Goal: Task Accomplishment & Management: Manage account settings

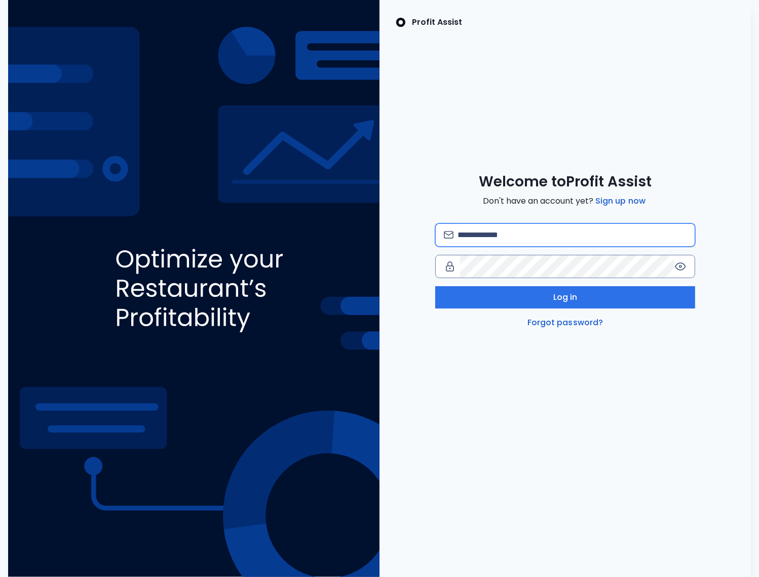
click at [523, 234] on input "email" at bounding box center [571, 235] width 229 height 22
type input "**********"
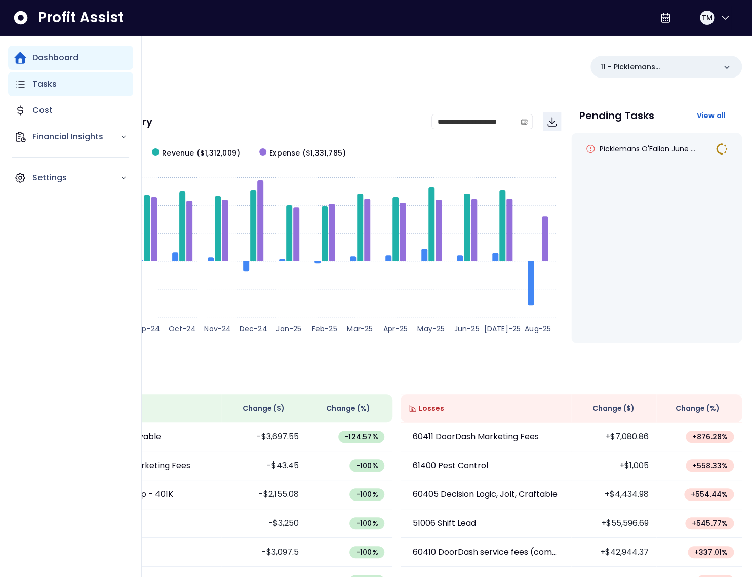
click at [21, 86] on icon "Main navigation" at bounding box center [20, 84] width 12 height 12
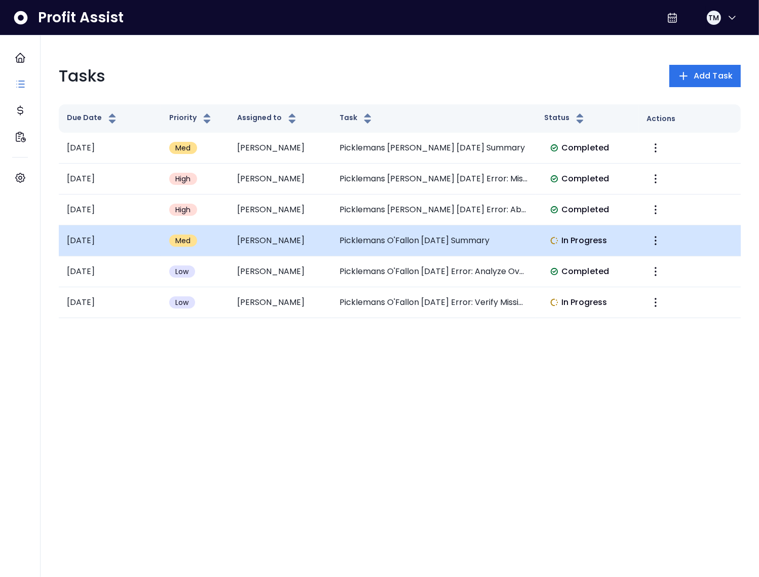
click at [458, 245] on td "Picklemans O'Fallon June 2025 Summary" at bounding box center [433, 240] width 205 height 31
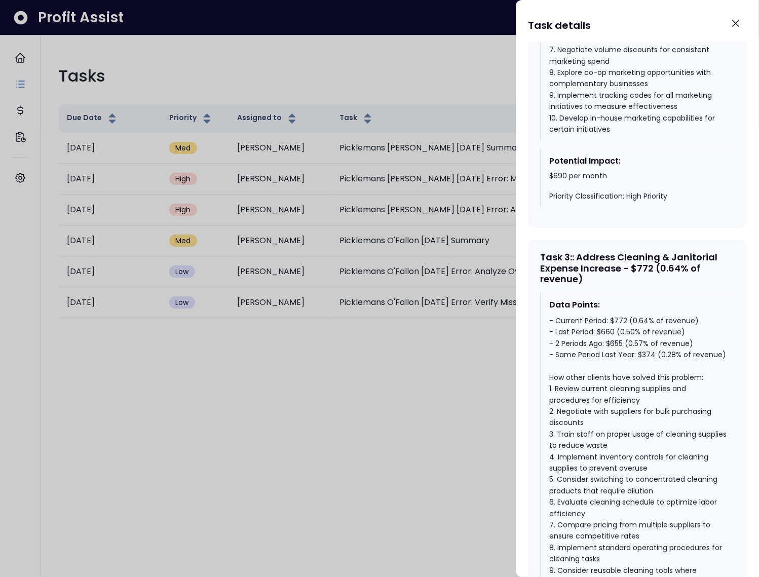
scroll to position [1250, 0]
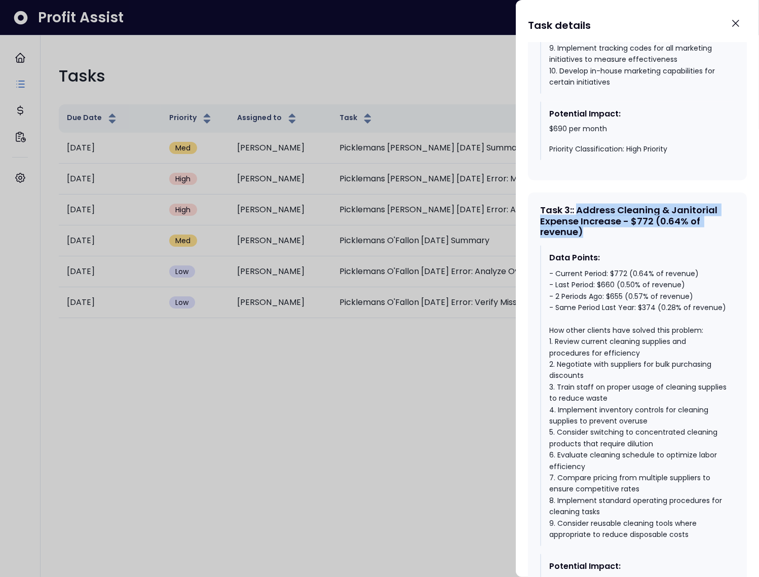
drag, startPoint x: 610, startPoint y: 275, endPoint x: 580, endPoint y: 255, distance: 36.3
click at [580, 238] on div "Task 3 : : Address Cleaning & Janitorial Expense Increase - $772 (0.64% of reve…" at bounding box center [637, 221] width 195 height 33
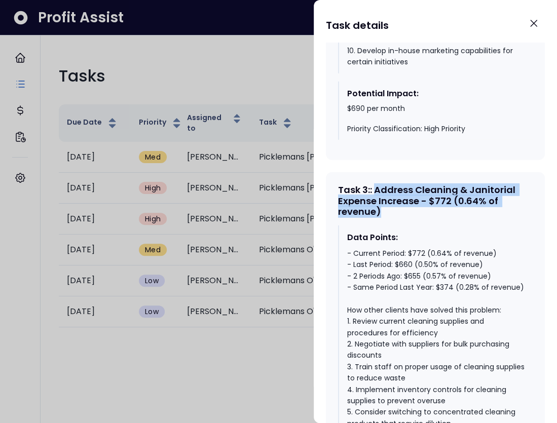
scroll to position [1396, 0]
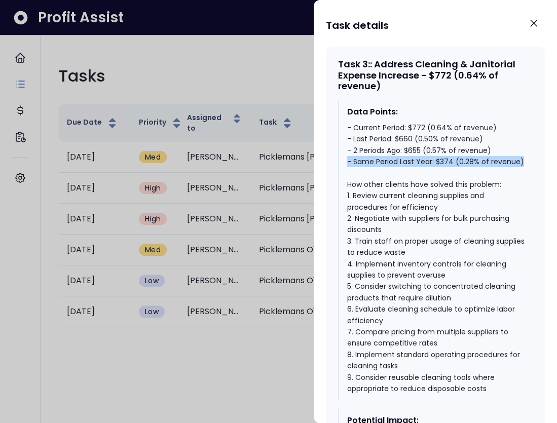
drag, startPoint x: 405, startPoint y: 217, endPoint x: 342, endPoint y: 206, distance: 63.9
click at [342, 206] on div "Data Points: - Current Period: $772 (0.64% of revenue) - Last Period: $660 (0.5…" at bounding box center [435, 250] width 195 height 300
click at [406, 171] on div "- Current Period: $772 (0.64% of revenue) - Last Period: $660 (0.50% of revenue…" at bounding box center [435, 258] width 177 height 272
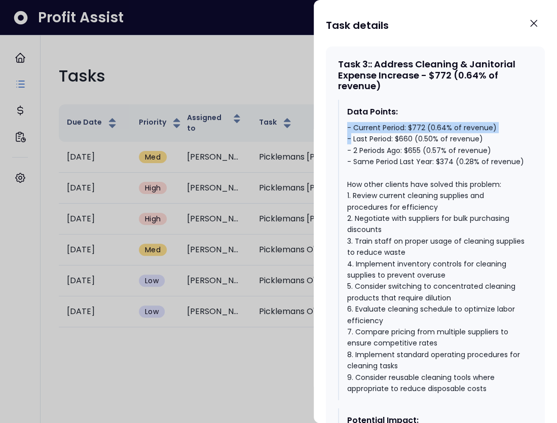
click at [406, 171] on div "- Current Period: $772 (0.64% of revenue) - Last Period: $660 (0.50% of revenue…" at bounding box center [435, 258] width 177 height 272
click at [445, 207] on div "- Current Period: $772 (0.64% of revenue) - Last Period: $660 (0.50% of revenue…" at bounding box center [435, 258] width 177 height 272
click at [420, 196] on div "- Current Period: $772 (0.64% of revenue) - Last Period: $660 (0.50% of revenue…" at bounding box center [435, 258] width 177 height 272
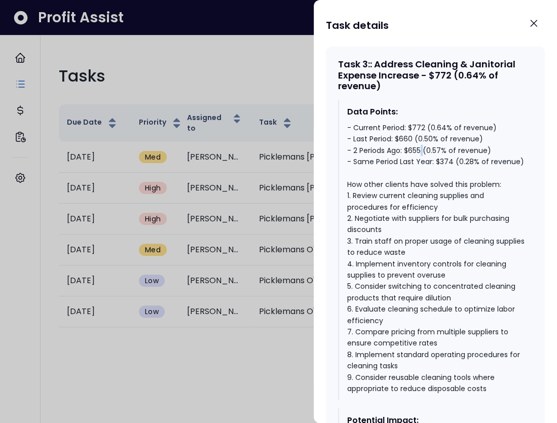
click at [420, 196] on div "- Current Period: $772 (0.64% of revenue) - Last Period: $660 (0.50% of revenue…" at bounding box center [435, 258] width 177 height 272
click at [400, 182] on div "- Current Period: $772 (0.64% of revenue) - Last Period: $660 (0.50% of revenue…" at bounding box center [435, 258] width 177 height 272
click at [420, 169] on div "- Current Period: $772 (0.64% of revenue) - Last Period: $660 (0.50% of revenue…" at bounding box center [435, 258] width 177 height 272
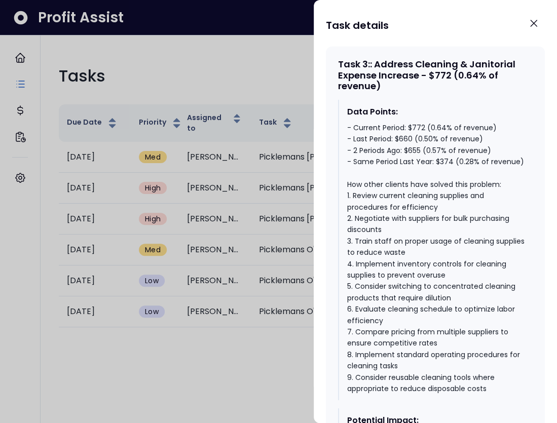
click at [406, 183] on div "- Current Period: $772 (0.64% of revenue) - Last Period: $660 (0.50% of revenue…" at bounding box center [435, 258] width 177 height 272
click at [415, 174] on div "- Current Period: $772 (0.64% of revenue) - Last Period: $660 (0.50% of revenue…" at bounding box center [435, 258] width 177 height 272
click at [288, 91] on div at bounding box center [278, 211] width 557 height 423
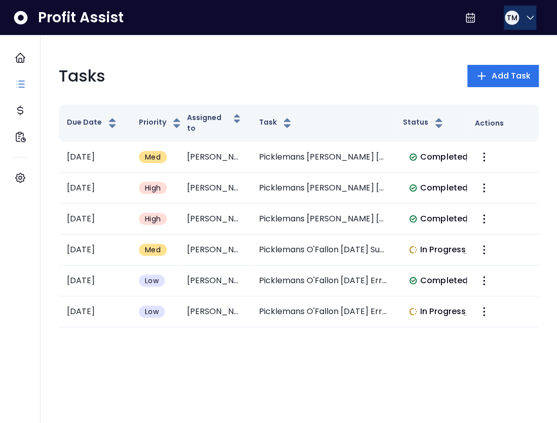
click at [512, 20] on span "TM" at bounding box center [511, 18] width 11 height 10
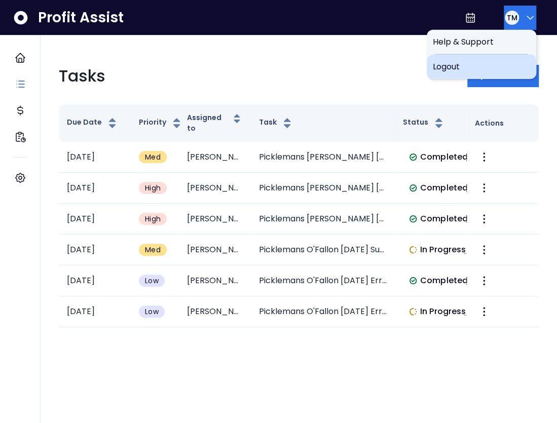
click at [500, 59] on div "Logout" at bounding box center [481, 67] width 109 height 24
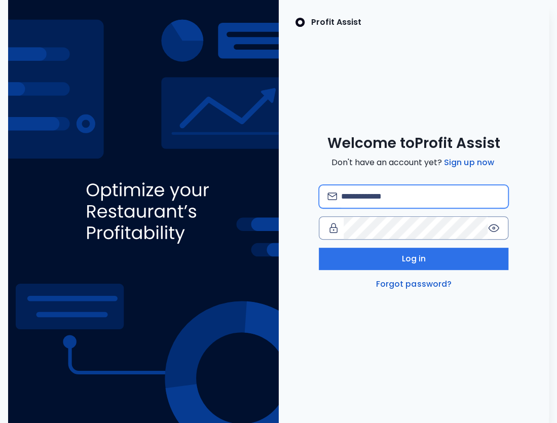
click at [385, 199] on input "email" at bounding box center [420, 196] width 159 height 22
click at [399, 197] on input "**********" at bounding box center [420, 196] width 159 height 22
type input "**********"
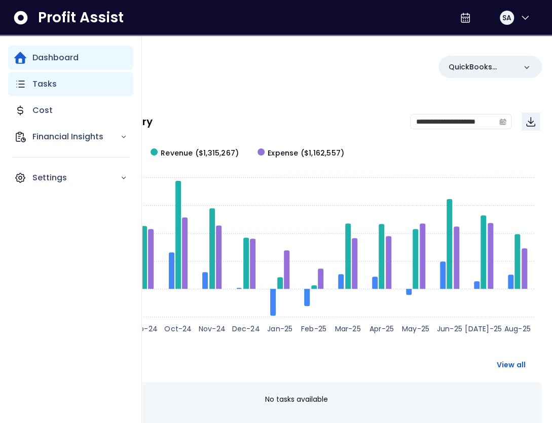
click at [22, 86] on icon "Main navigation" at bounding box center [20, 84] width 12 height 12
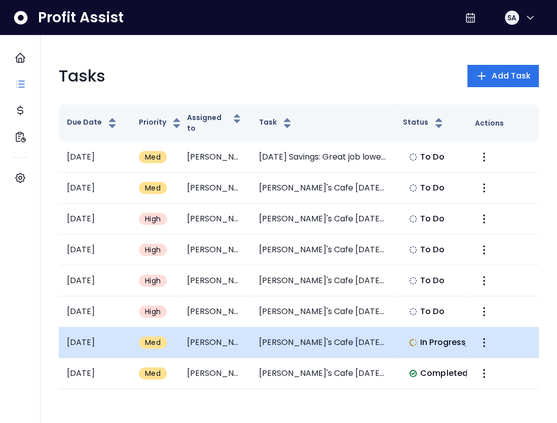
click at [313, 332] on td "Elvira's Cafe May 2025 Summary" at bounding box center [323, 342] width 144 height 31
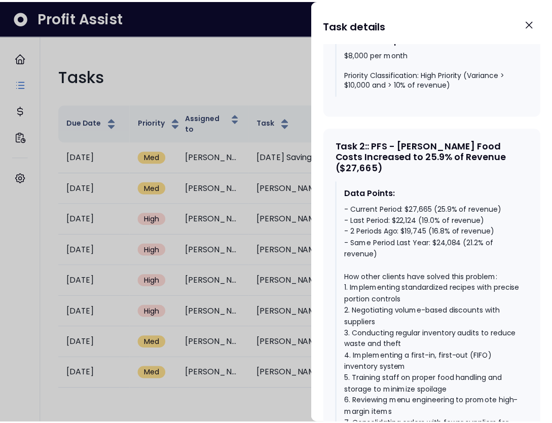
scroll to position [842, 0]
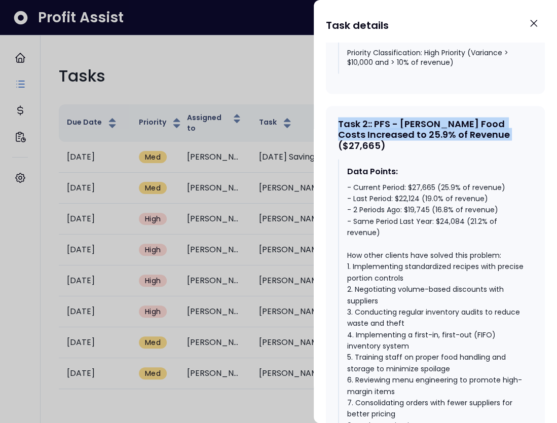
drag, startPoint x: 340, startPoint y: 102, endPoint x: 499, endPoint y: 116, distance: 159.6
click at [499, 118] on div "Task 2 : : PFS - Hale Food Costs Increased to 25.9% of Revenue ($27,665)" at bounding box center [435, 134] width 195 height 33
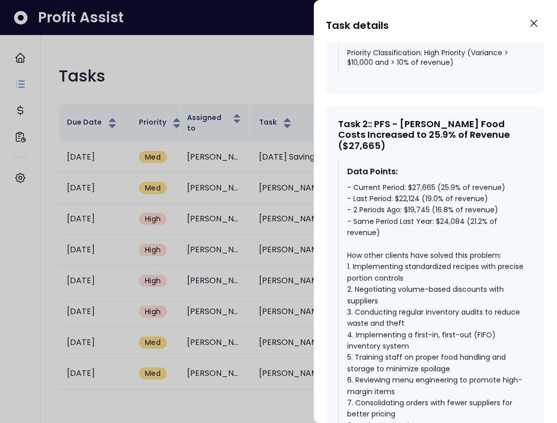
click at [416, 159] on div "Data Points: - Current Period: $27,665 (25.9% of revenue) - Last Period: $22,12…" at bounding box center [435, 303] width 195 height 289
click at [219, 44] on div at bounding box center [278, 211] width 557 height 423
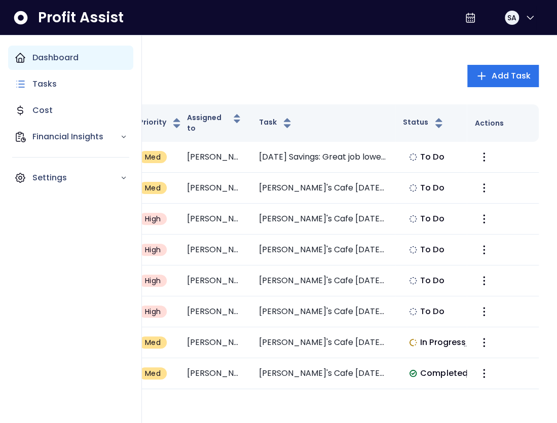
click at [26, 56] on icon "Main navigation" at bounding box center [20, 58] width 12 height 12
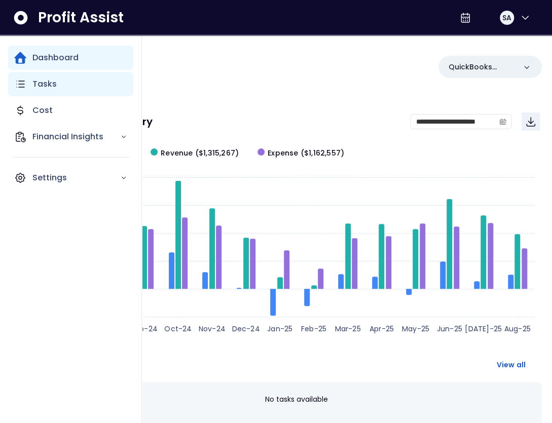
click at [29, 83] on div "Tasks" at bounding box center [70, 84] width 125 height 24
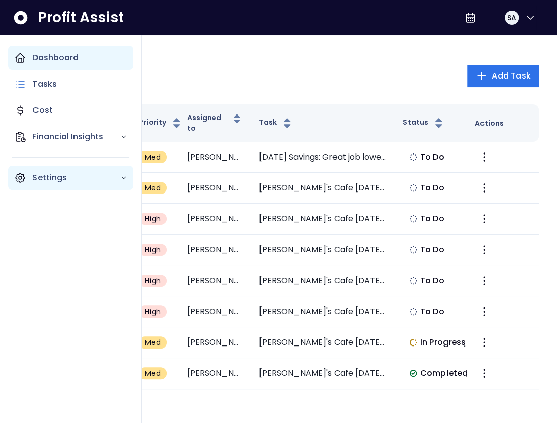
click at [27, 182] on div "Settings" at bounding box center [70, 178] width 125 height 24
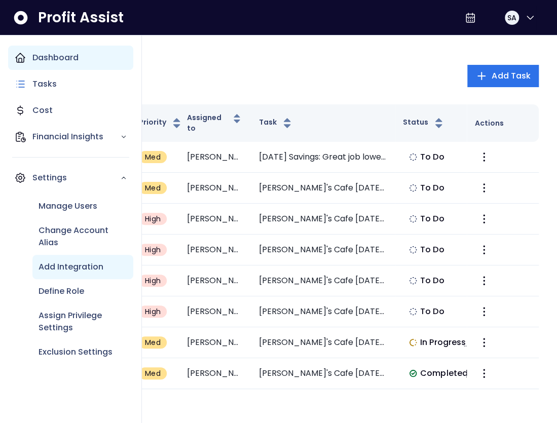
click at [66, 272] on p "Add Integration" at bounding box center [71, 267] width 65 height 12
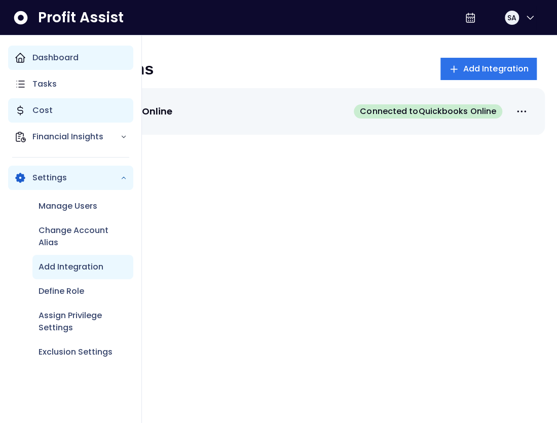
click at [27, 102] on div "Cost" at bounding box center [70, 110] width 125 height 24
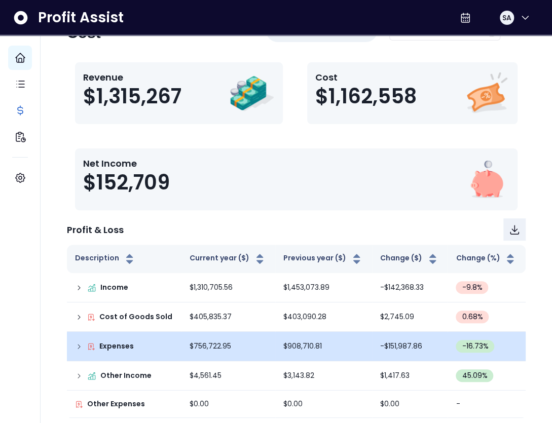
scroll to position [40, 0]
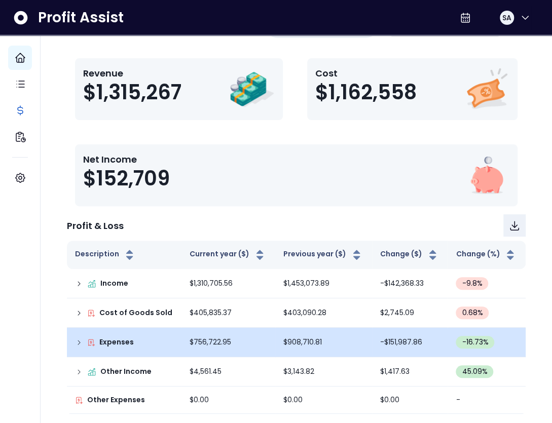
click at [78, 345] on div "Expenses" at bounding box center [124, 342] width 98 height 11
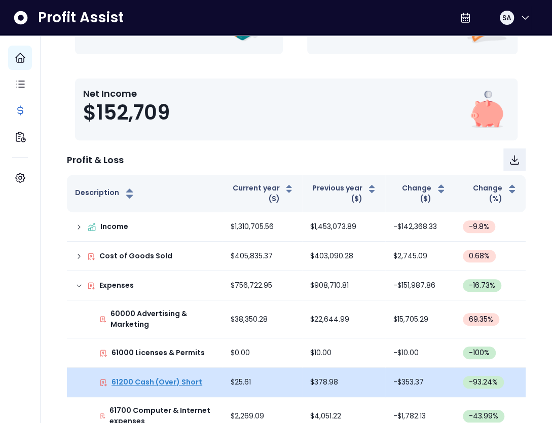
scroll to position [135, 0]
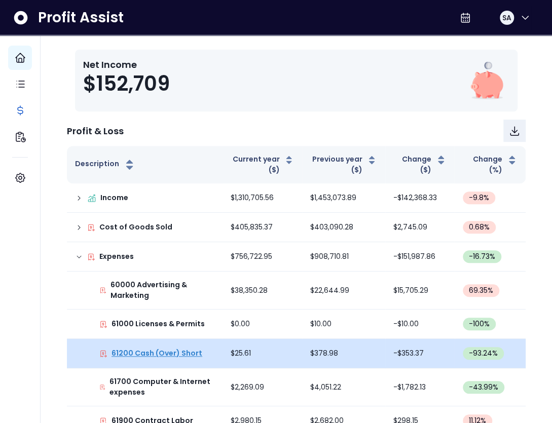
click at [152, 354] on p "61200 Cash (Over) Short" at bounding box center [156, 353] width 91 height 11
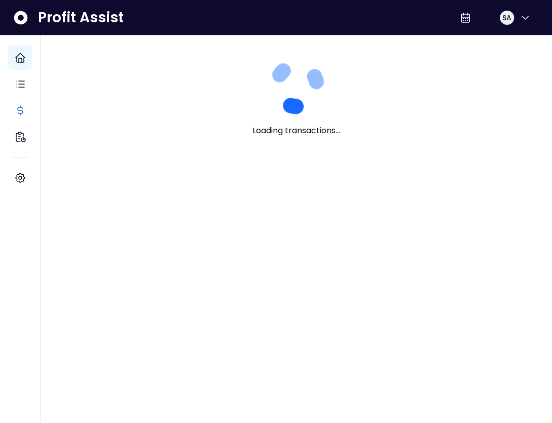
scroll to position [0, 0]
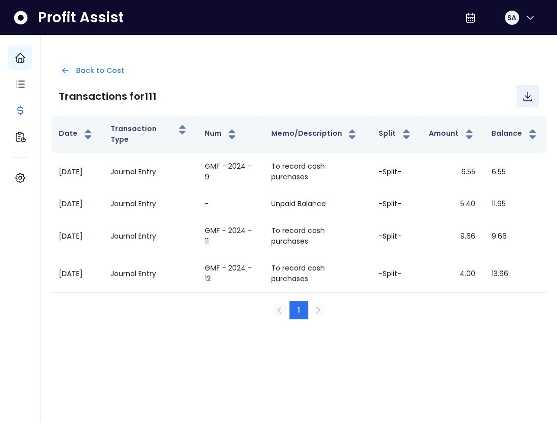
click at [76, 67] on p "Back to Cost" at bounding box center [100, 70] width 48 height 11
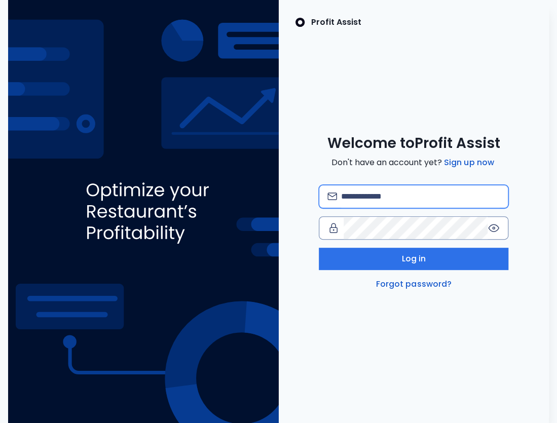
click at [359, 194] on input "email" at bounding box center [420, 196] width 159 height 22
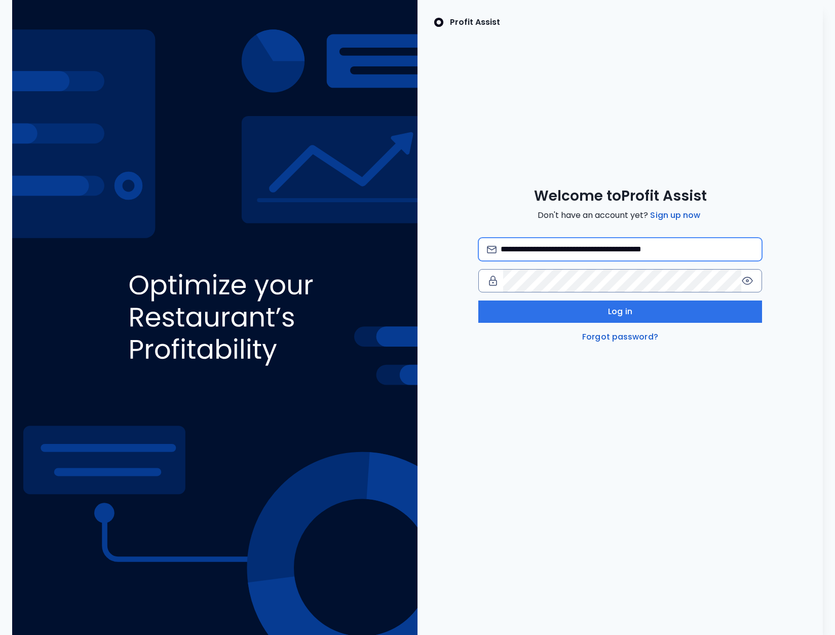
type input "**********"
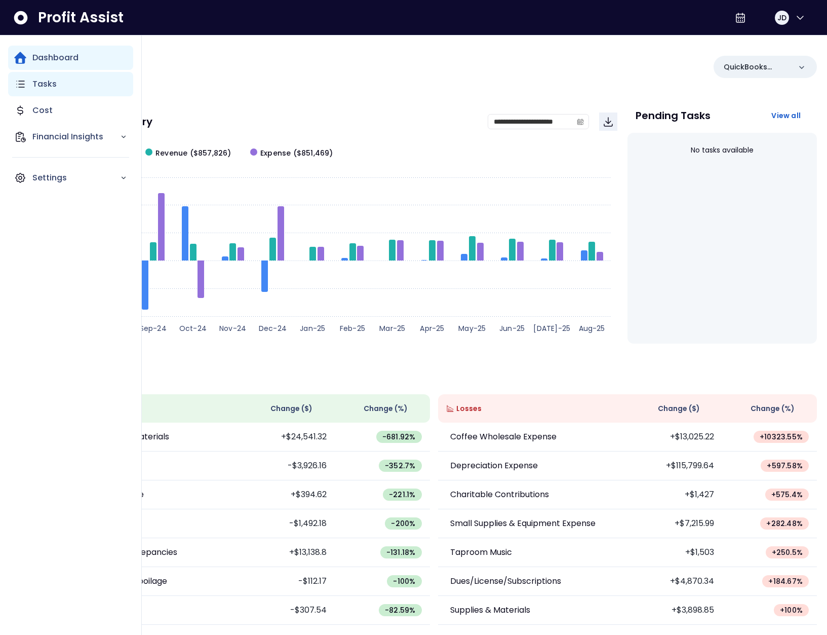
click at [23, 87] on icon "Main navigation" at bounding box center [21, 84] width 8 height 6
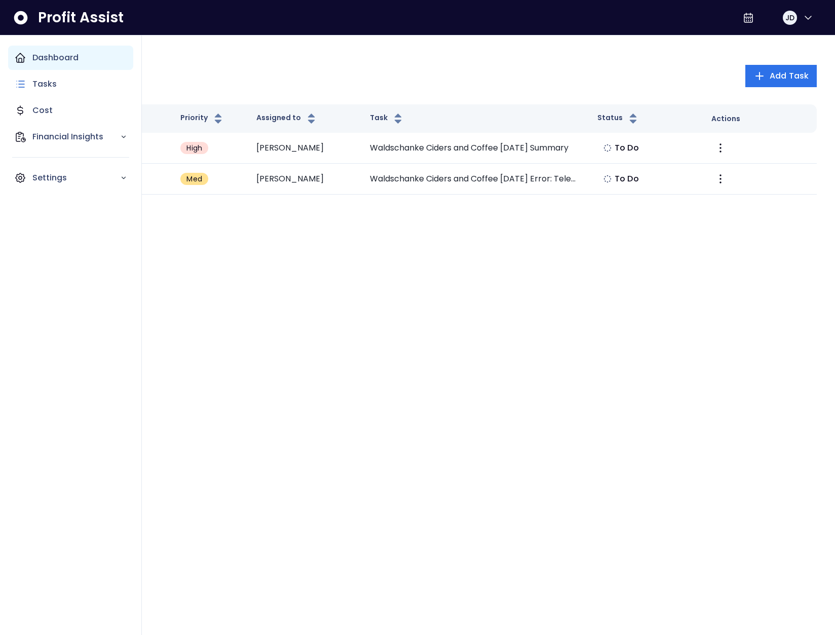
click at [25, 58] on icon "Main navigation" at bounding box center [20, 57] width 9 height 9
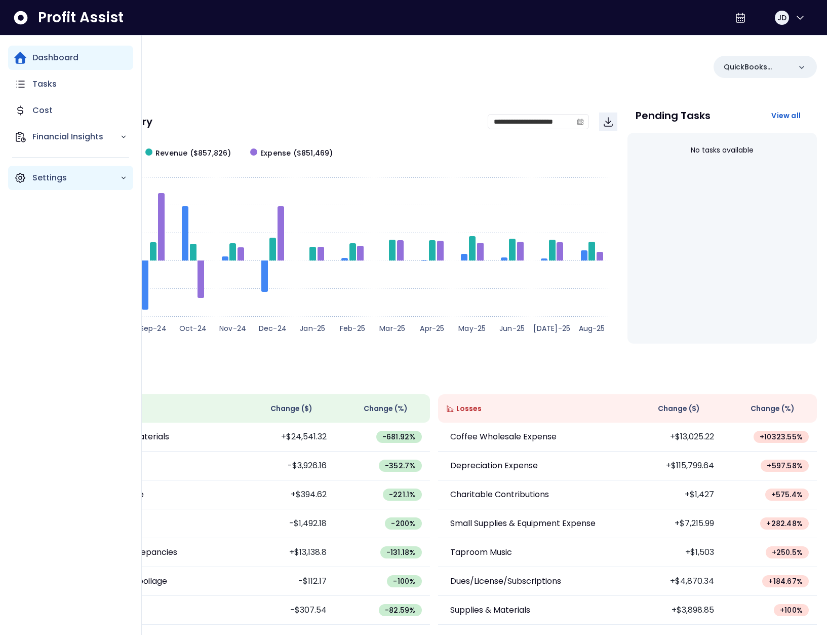
click at [32, 182] on p "Settings" at bounding box center [76, 178] width 88 height 12
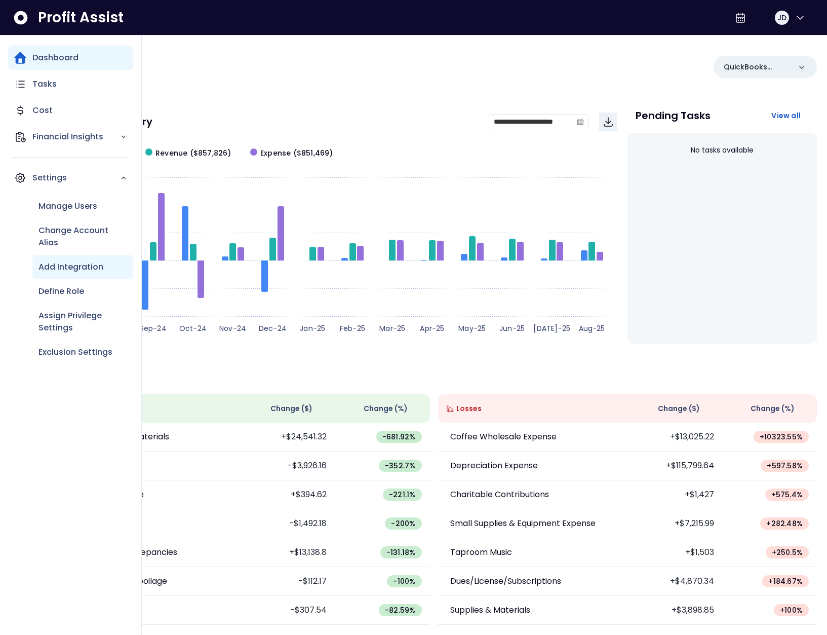
click at [73, 271] on p "Add Integration" at bounding box center [71, 267] width 65 height 12
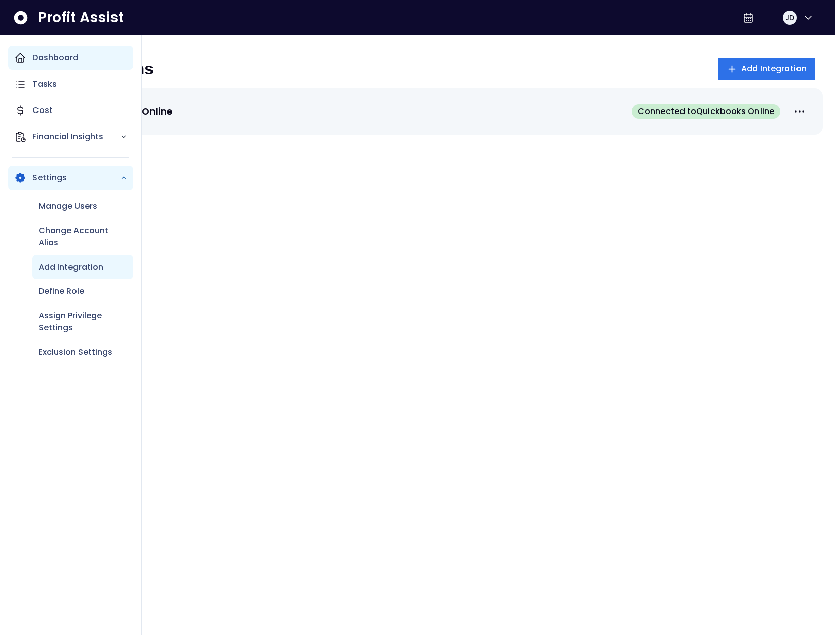
click at [29, 60] on div "Dashboard" at bounding box center [70, 58] width 125 height 24
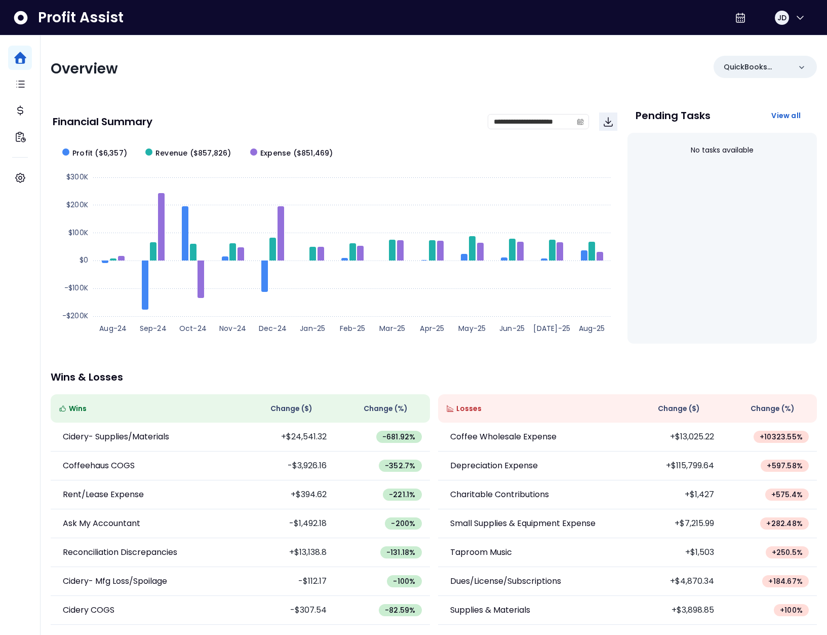
click at [250, 103] on div "**********" at bounding box center [335, 222] width 569 height 241
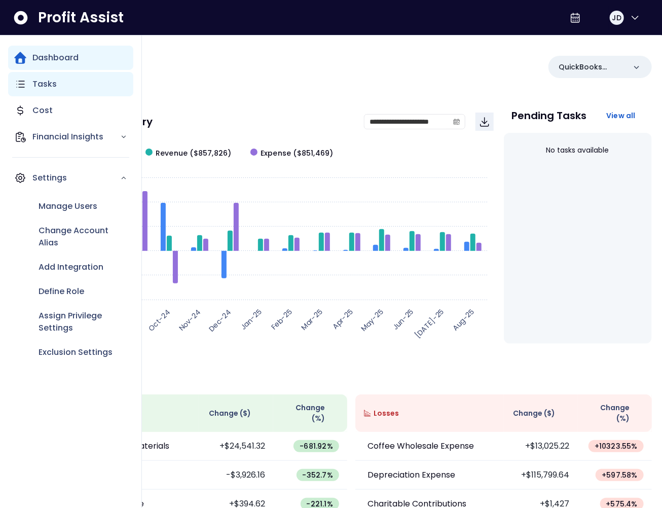
click at [20, 84] on icon "Main navigation" at bounding box center [21, 84] width 8 height 6
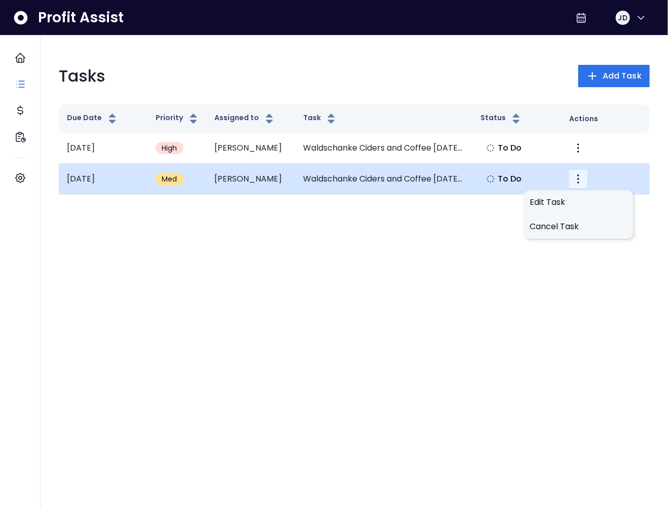
click at [556, 174] on icon "More" at bounding box center [578, 178] width 2 height 9
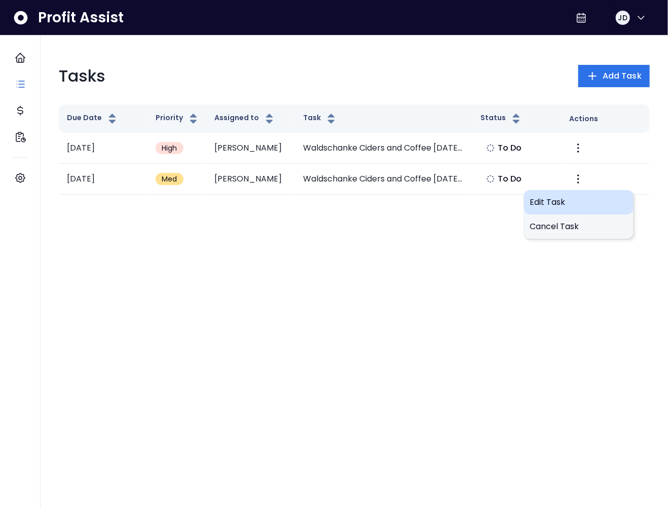
click at [556, 201] on span "Edit Task" at bounding box center [578, 202] width 97 height 12
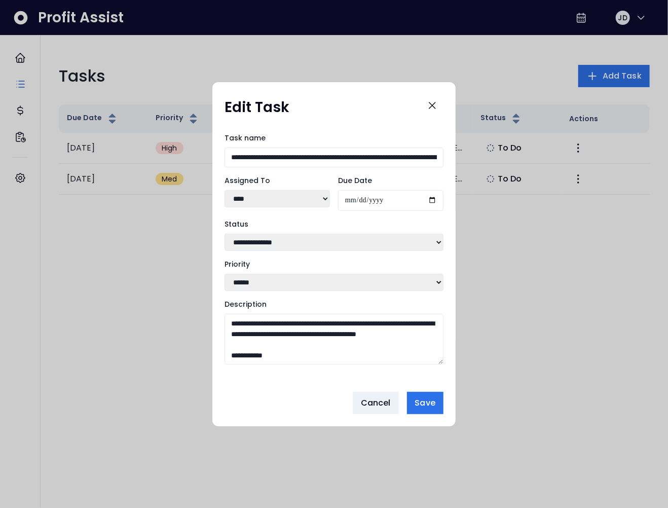
click at [298, 198] on select "**** ****" at bounding box center [276, 198] width 105 height 17
select select "***"
click at [224, 190] on select "**** ****" at bounding box center [276, 198] width 105 height 17
click at [433, 400] on span "Save" at bounding box center [425, 403] width 20 height 12
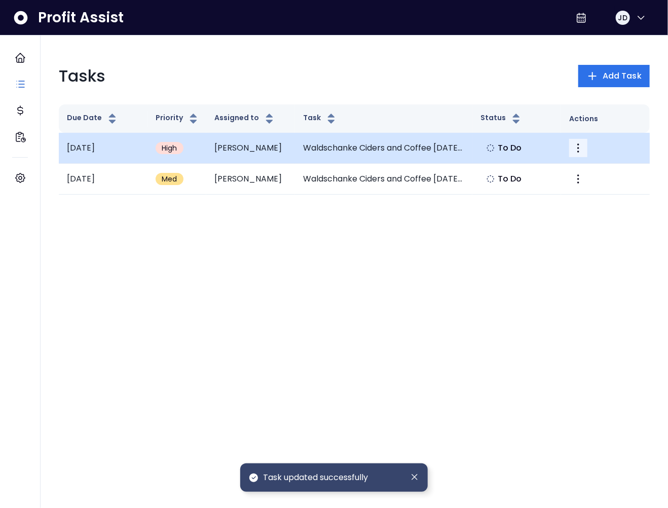
click at [556, 143] on icon "More" at bounding box center [578, 148] width 12 height 12
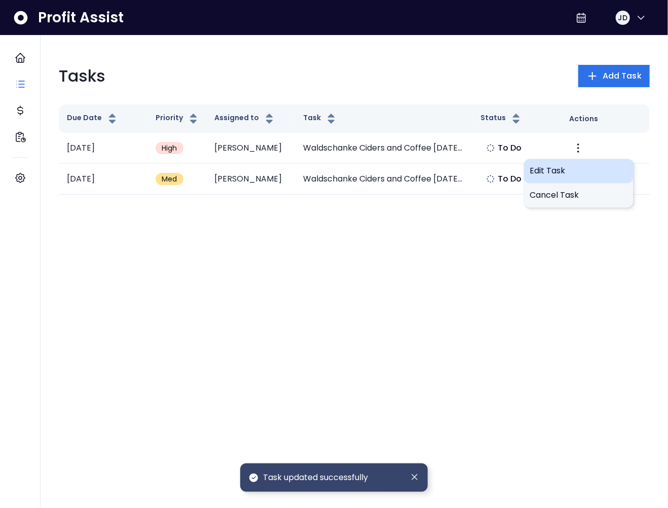
click at [556, 171] on span "Edit Task" at bounding box center [578, 171] width 97 height 12
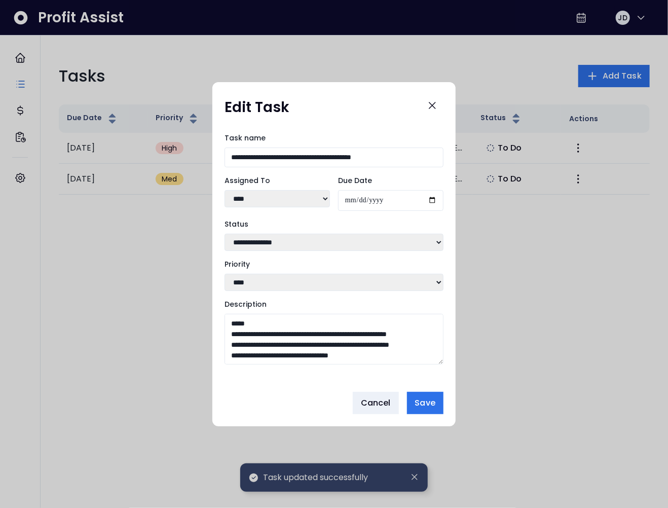
click at [299, 198] on select "**** ****" at bounding box center [276, 198] width 105 height 17
select select "***"
click at [224, 190] on select "**** ****" at bounding box center [276, 198] width 105 height 17
click at [423, 406] on span "Save" at bounding box center [425, 403] width 20 height 12
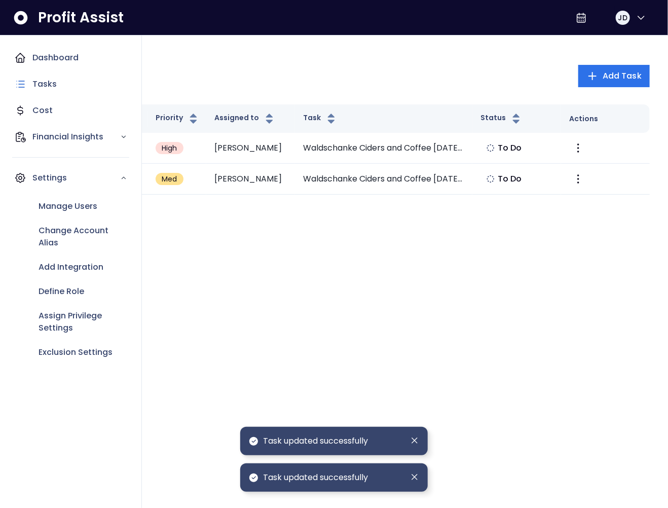
click at [23, 57] on icon "Main navigation" at bounding box center [20, 57] width 9 height 9
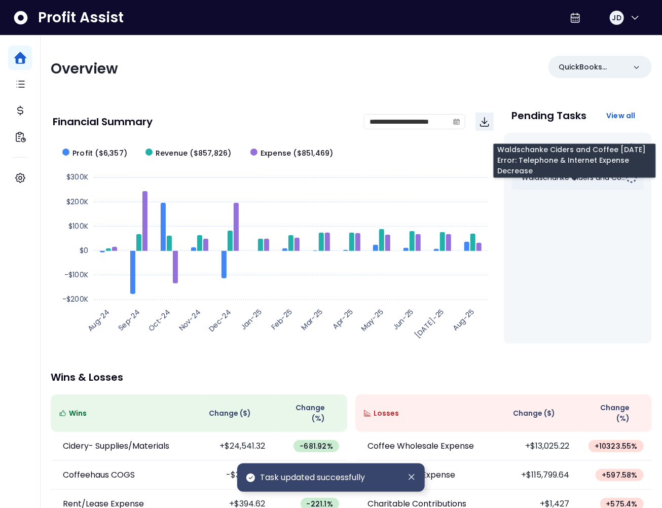
click at [556, 176] on span "Waldschanke Ciders and Co..." at bounding box center [574, 177] width 104 height 10
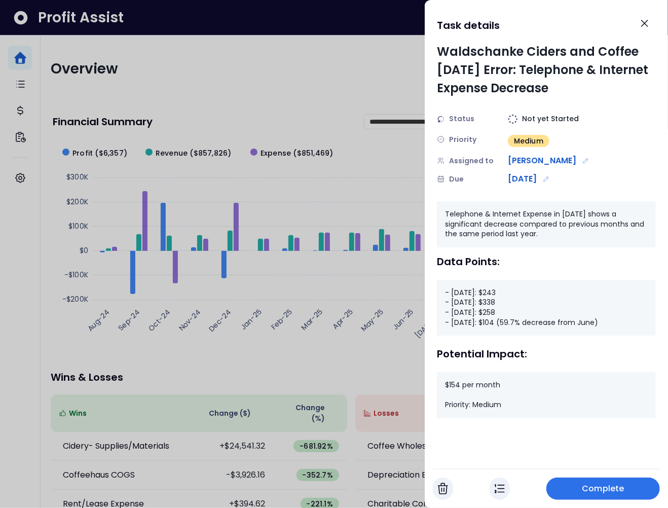
drag, startPoint x: 442, startPoint y: 212, endPoint x: 588, endPoint y: 233, distance: 147.4
click at [556, 233] on div "Telephone & Internet Expense in [DATE] shows a significant decrease compared to…" at bounding box center [546, 224] width 219 height 46
click at [467, 302] on div "- [DATE]: $243 - [DATE]: $338 - [DATE]: $258 - [DATE]: $104 (59.7% decrease fro…" at bounding box center [546, 308] width 219 height 56
drag, startPoint x: 443, startPoint y: 290, endPoint x: 502, endPoint y: 324, distance: 67.6
click at [502, 324] on div "- [DATE]: $243 - [DATE]: $338 - [DATE]: $258 - [DATE]: $104 (59.7% decrease fro…" at bounding box center [546, 308] width 219 height 56
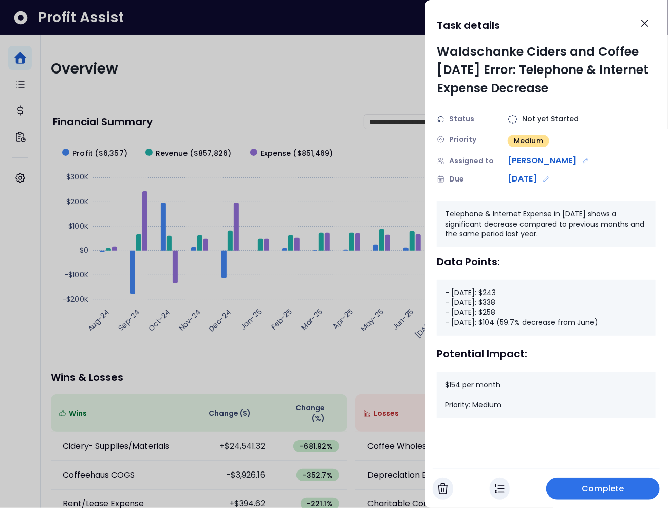
click at [521, 323] on div "- July 2024: $243 - May 2025: $338 - June 2025: $258 - July 2025: $104 (59.7% d…" at bounding box center [546, 308] width 219 height 56
click at [556, 21] on icon "Close" at bounding box center [644, 23] width 6 height 6
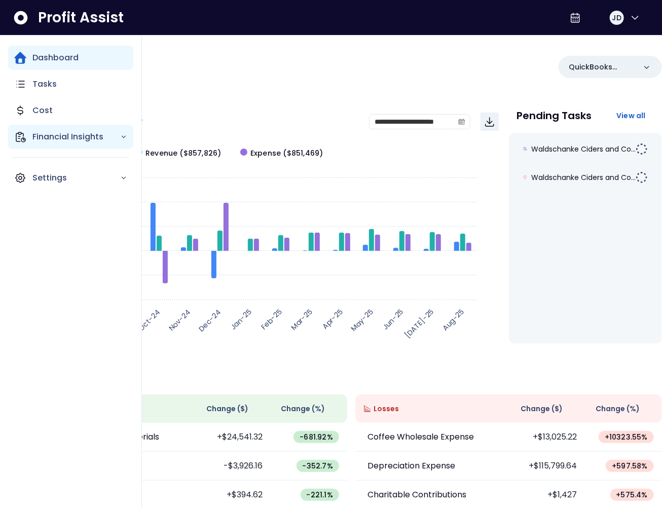
click at [49, 135] on p "Financial Insights" at bounding box center [76, 137] width 88 height 12
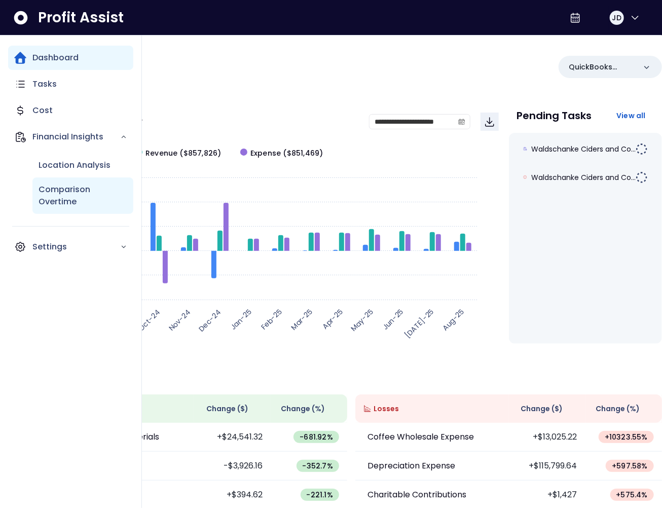
click at [64, 196] on p "Comparison Overtime" at bounding box center [83, 195] width 89 height 24
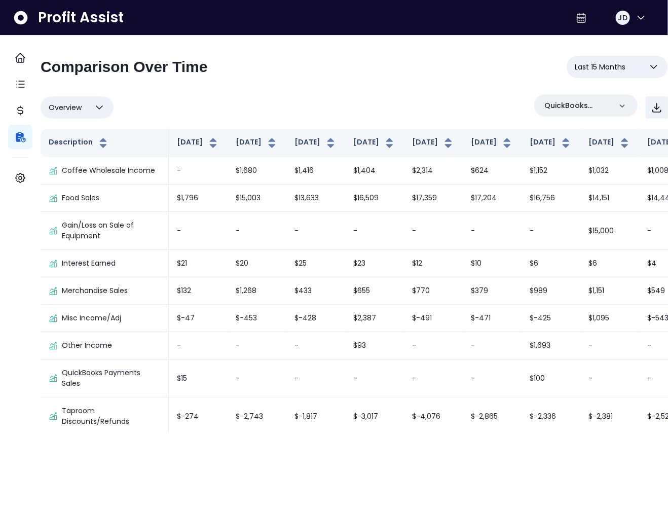
click at [590, 59] on button "Last 15 Months" at bounding box center [616, 67] width 101 height 22
click at [363, 103] on div "Overview Overview % of cost % of sales % of budget ******** QuickBooks Online" at bounding box center [354, 107] width 627 height 26
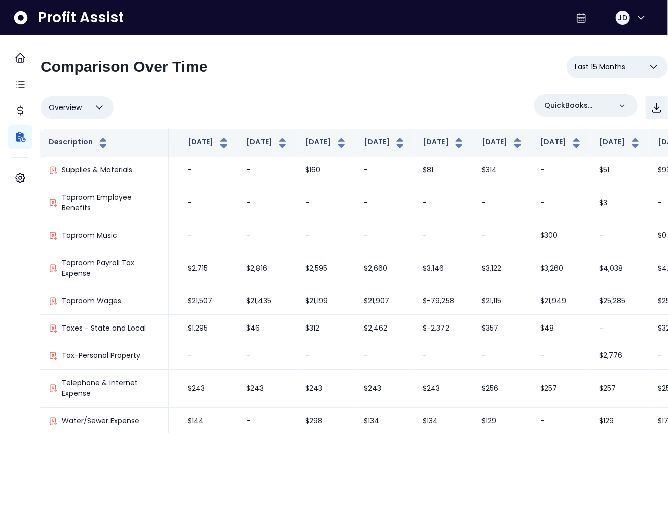
scroll to position [1649, 332]
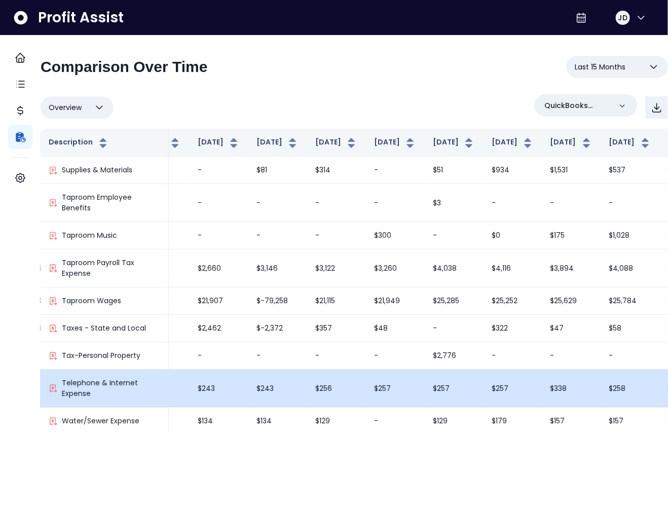
click at [542, 379] on td "$338" at bounding box center [571, 388] width 59 height 38
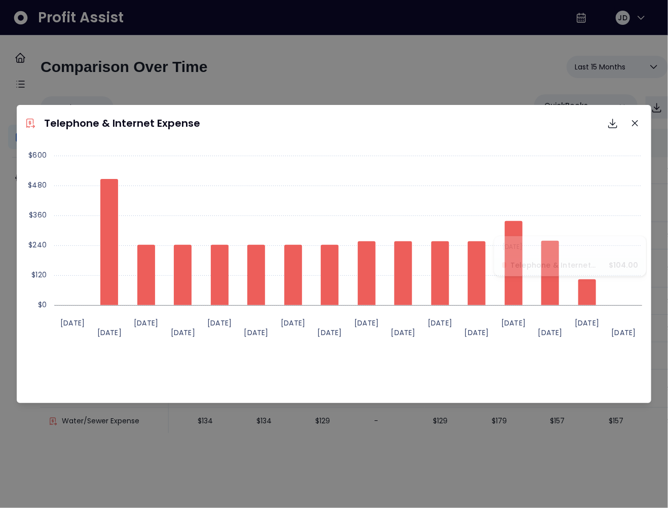
click at [586, 364] on div "Created with Highcharts 11.4.[DATE] [DATE] [DATE] [DATE] [DATE] [DATE] [DATE] […" at bounding box center [334, 271] width 626 height 253
click at [639, 124] on button "Close" at bounding box center [635, 123] width 16 height 16
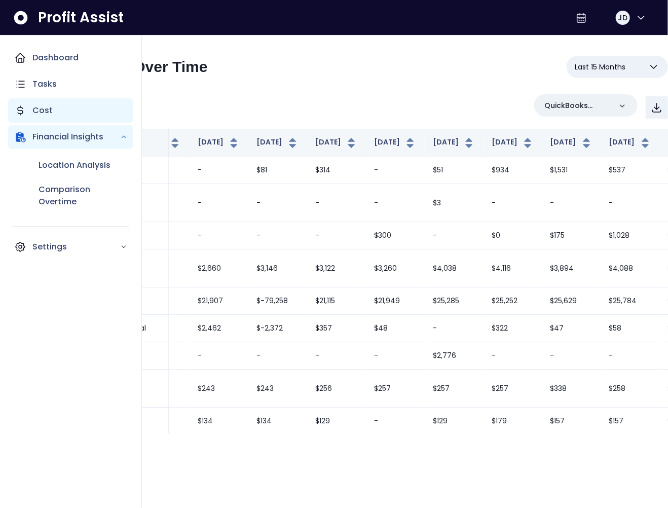
click at [58, 108] on div "Cost" at bounding box center [70, 110] width 125 height 24
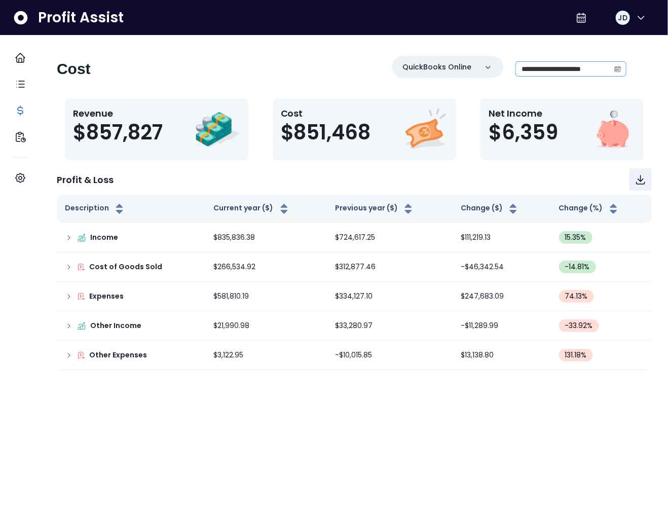
click at [614, 69] on icon "calendar" at bounding box center [617, 68] width 7 height 7
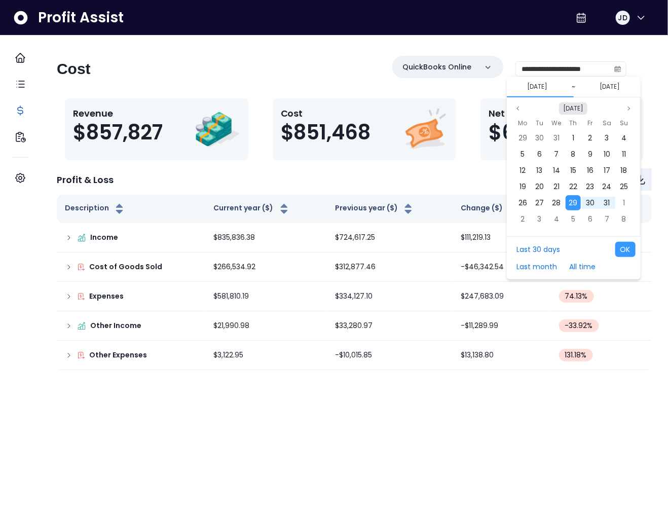
click at [569, 109] on button "Aug 2024" at bounding box center [573, 108] width 28 height 12
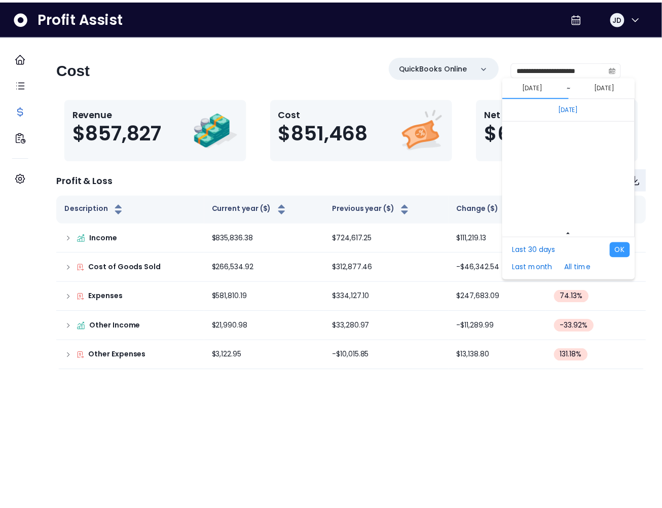
scroll to position [6784, 0]
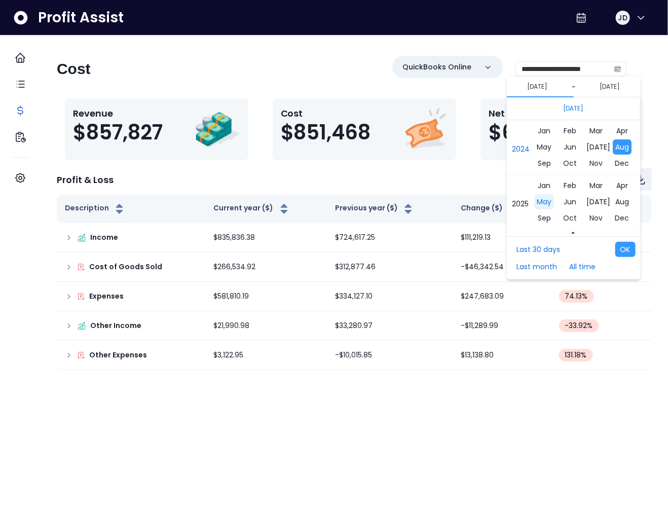
click at [550, 202] on span "May" at bounding box center [544, 201] width 20 height 15
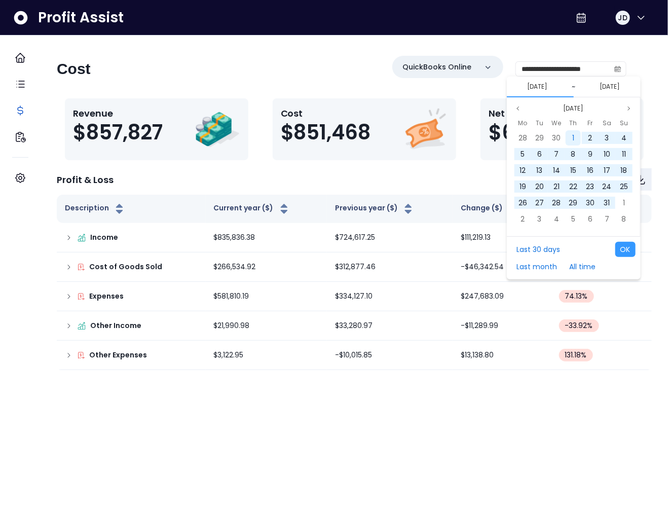
click at [574, 140] on div "1" at bounding box center [572, 137] width 15 height 15
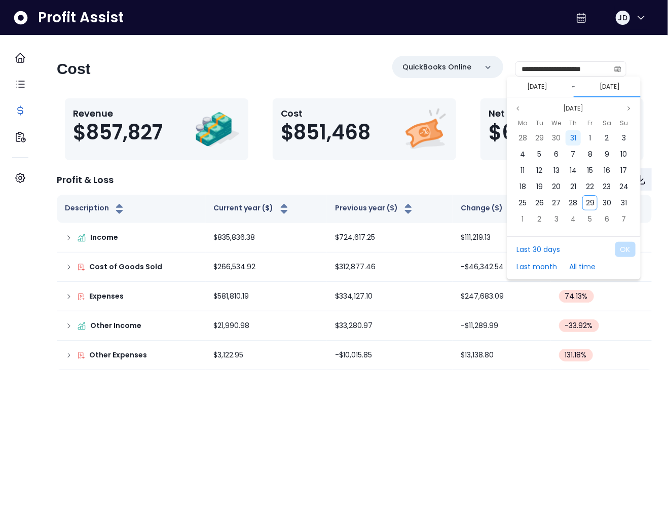
click at [568, 138] on div "31" at bounding box center [572, 137] width 15 height 15
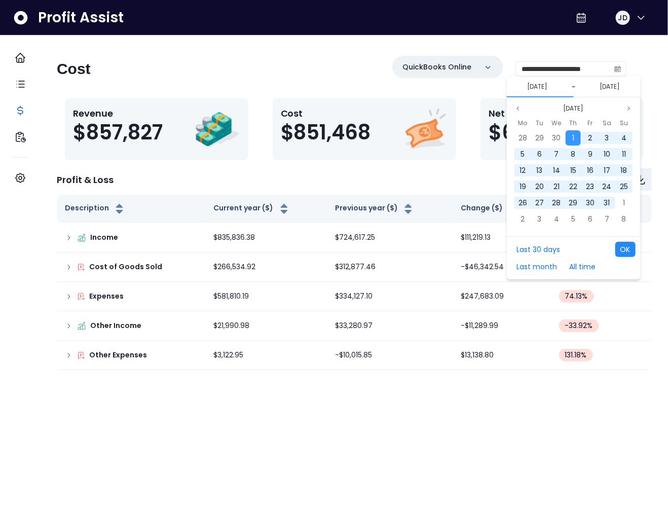
click at [625, 248] on button "OK" at bounding box center [625, 249] width 20 height 15
type input "**********"
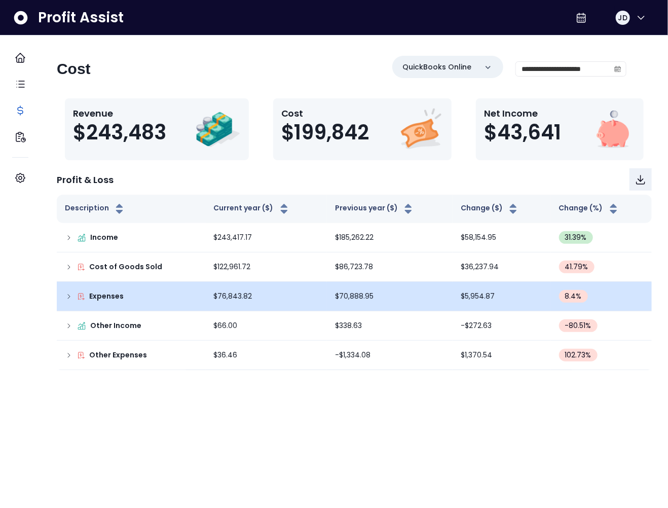
click at [70, 297] on icon at bounding box center [69, 296] width 2 height 4
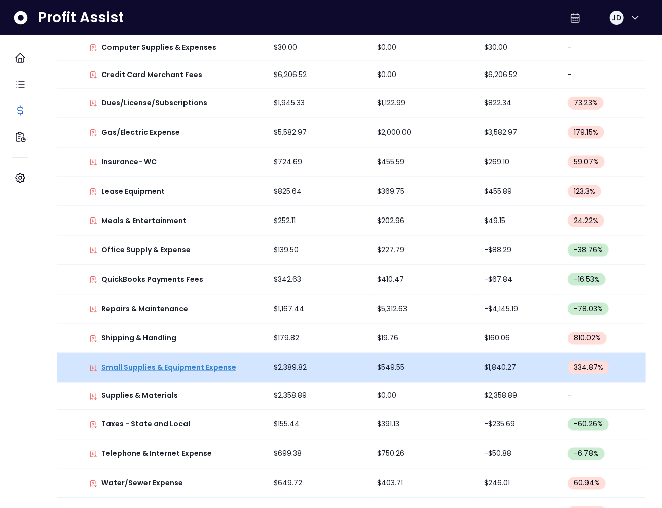
scroll to position [545, 0]
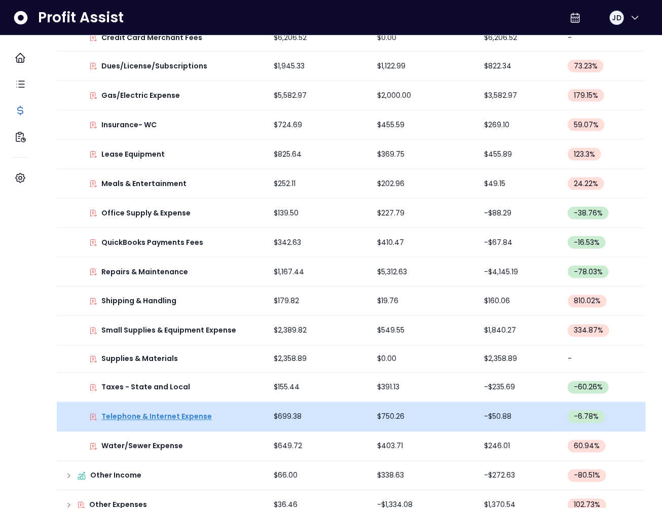
click at [177, 415] on p "Telephone & Internet Expense" at bounding box center [156, 416] width 110 height 11
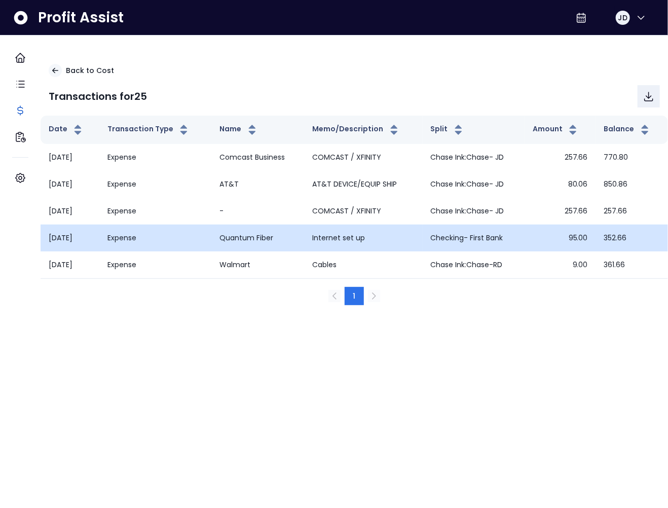
click at [249, 237] on td "Quantum Fiber" at bounding box center [258, 237] width 93 height 27
click at [249, 238] on td "Quantum Fiber" at bounding box center [258, 237] width 93 height 27
click at [256, 237] on td "Quantum Fiber" at bounding box center [258, 237] width 93 height 27
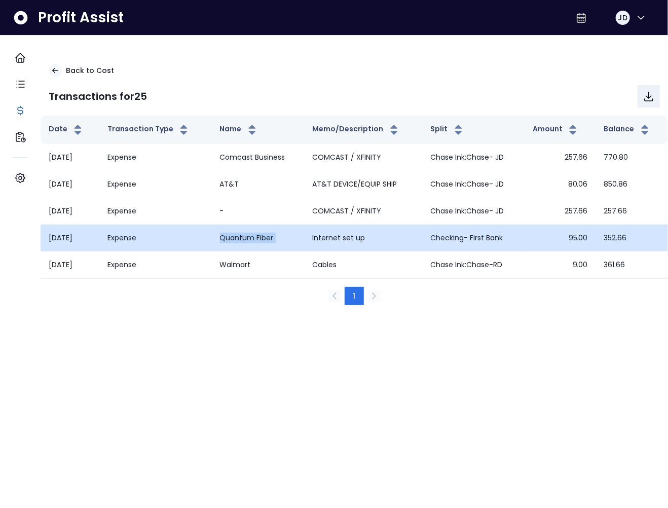
click at [256, 237] on td "Quantum Fiber" at bounding box center [258, 237] width 93 height 27
click at [257, 238] on td "Quantum Fiber" at bounding box center [258, 237] width 93 height 27
click at [257, 239] on td "Quantum Fiber" at bounding box center [258, 237] width 93 height 27
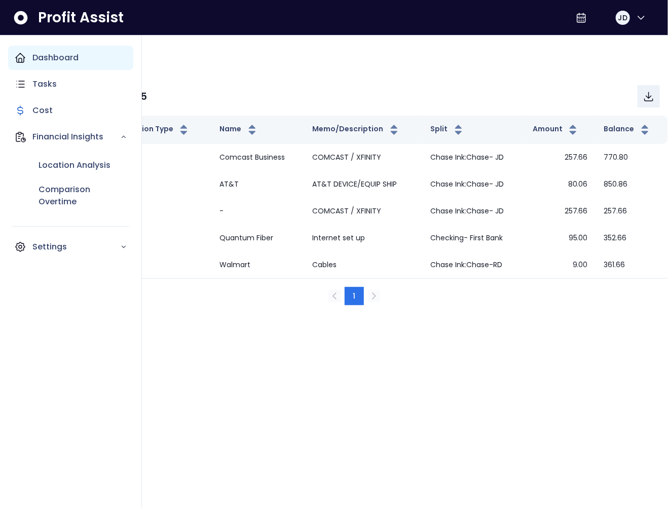
click at [24, 56] on icon "Main navigation" at bounding box center [20, 58] width 12 height 12
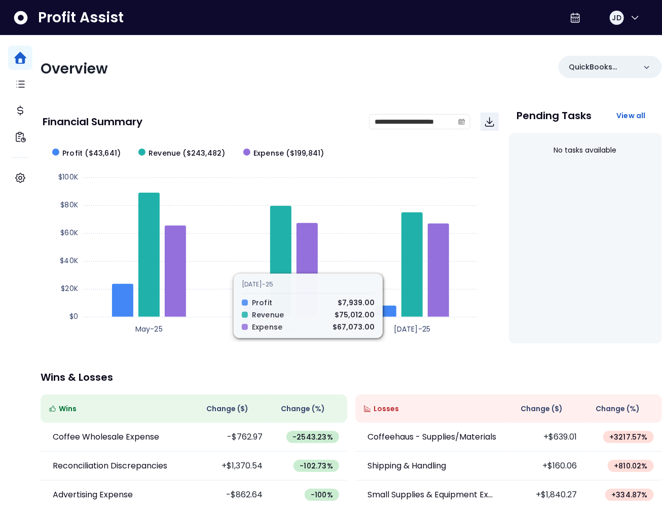
click at [347, 79] on div "Overview QuickBooks Online" at bounding box center [351, 69] width 621 height 26
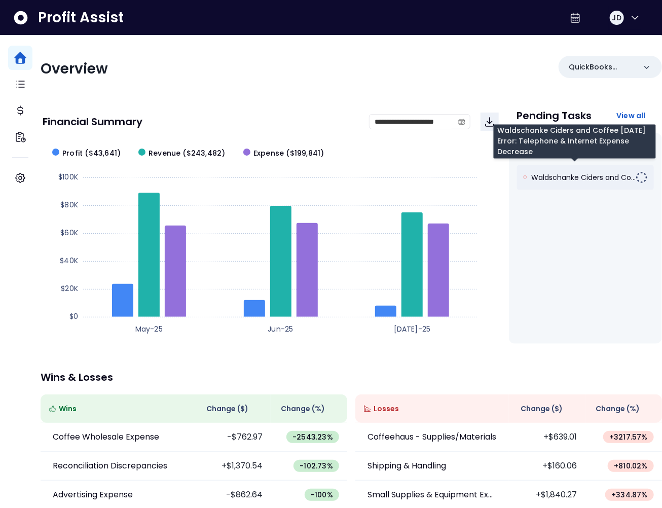
click at [550, 178] on span "Waldschanke Ciders and Co..." at bounding box center [583, 177] width 104 height 10
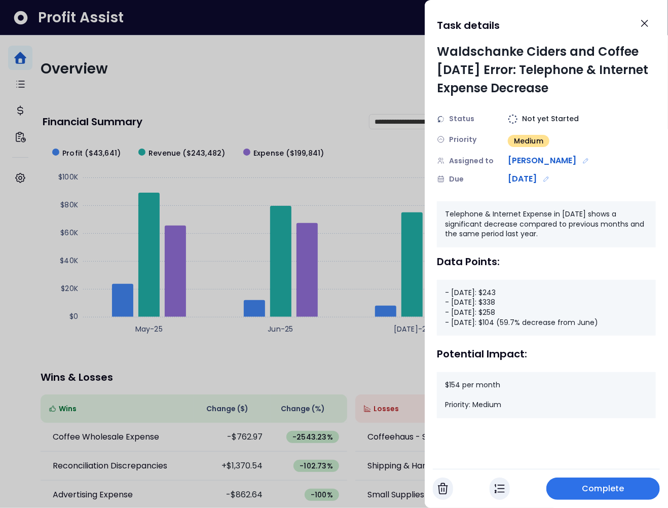
click at [498, 488] on img "button" at bounding box center [499, 488] width 10 height 12
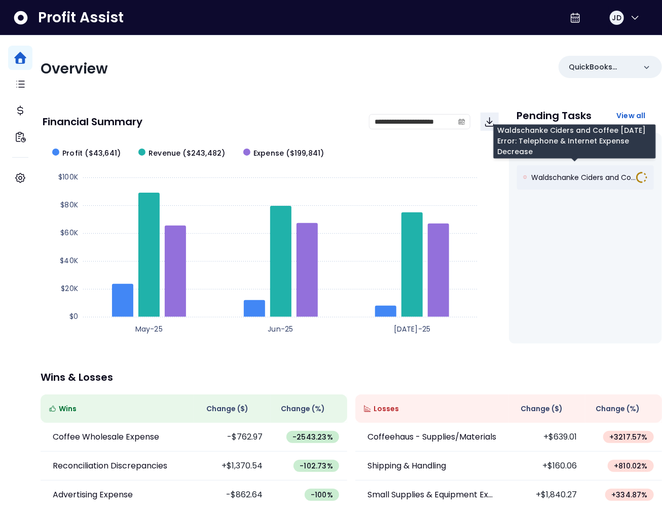
click at [607, 178] on span "Waldschanke Ciders and Co..." at bounding box center [583, 177] width 104 height 10
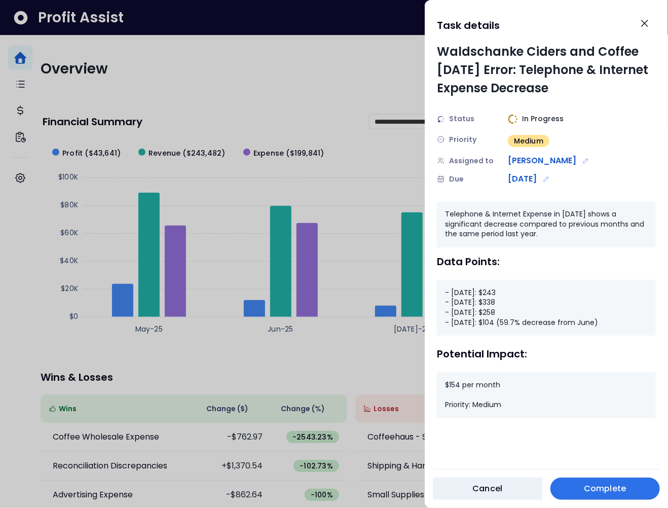
click at [600, 489] on span "Complete" at bounding box center [605, 488] width 42 height 12
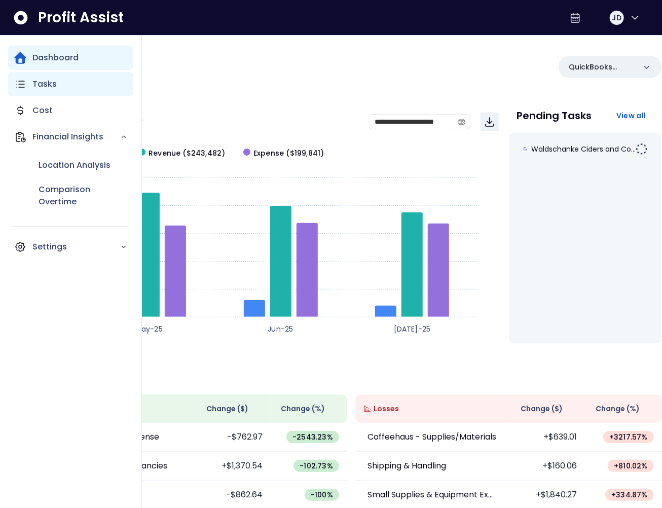
click at [29, 79] on div "Tasks" at bounding box center [70, 84] width 125 height 24
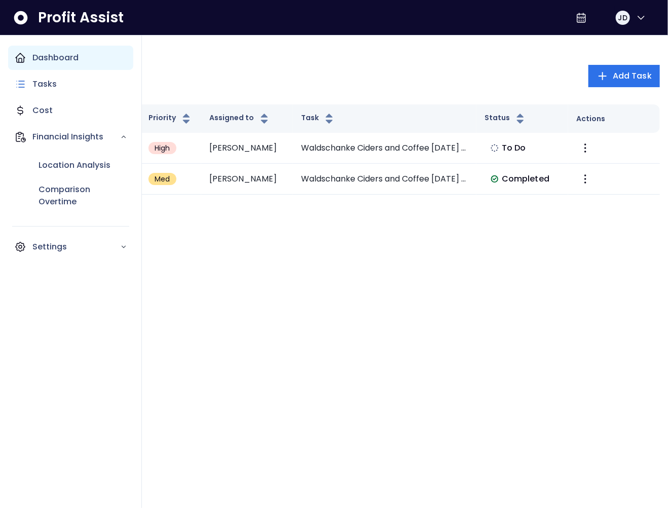
click at [13, 59] on div "Dashboard" at bounding box center [70, 58] width 125 height 24
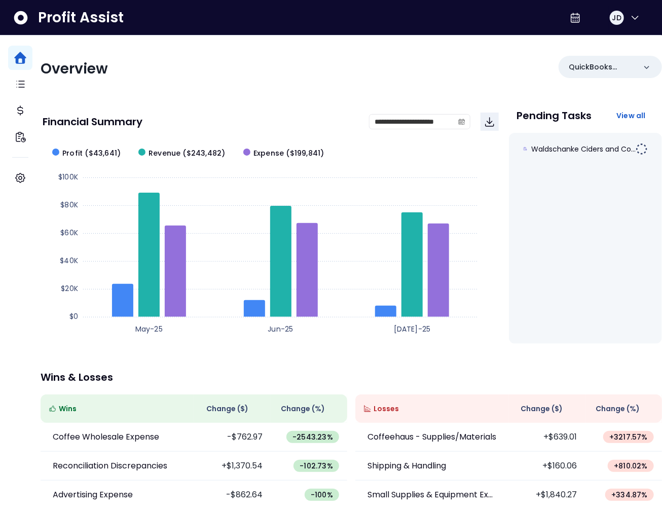
click at [543, 116] on p "Pending Tasks" at bounding box center [554, 115] width 75 height 10
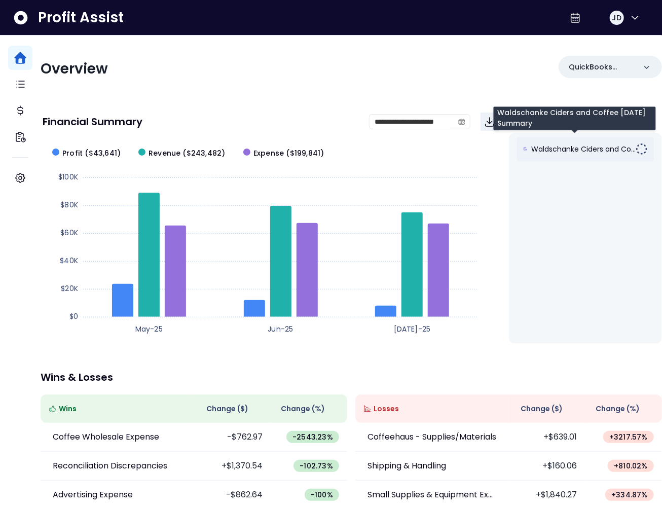
click at [588, 150] on span "Waldschanke Ciders and Co..." at bounding box center [583, 149] width 104 height 10
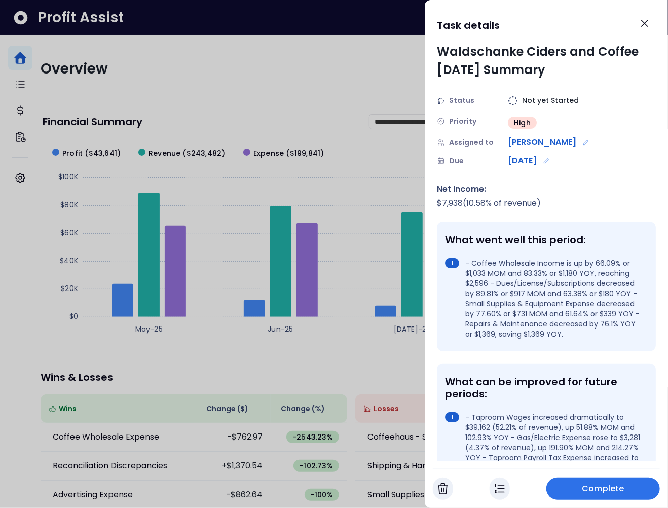
click at [400, 97] on div at bounding box center [334, 254] width 668 height 508
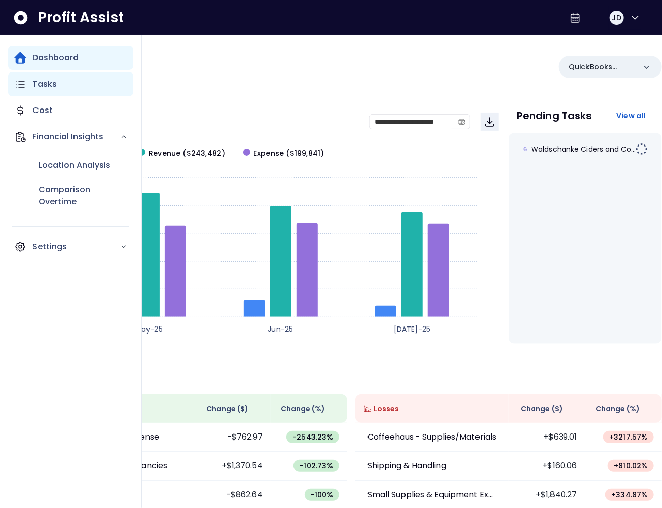
click at [30, 91] on div "Tasks" at bounding box center [70, 84] width 125 height 24
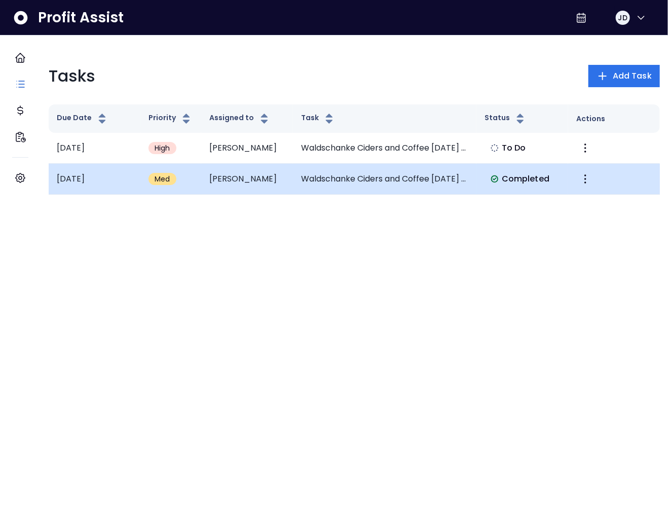
click at [347, 169] on td "Waldschanke Ciders and Coffee July 2025 Error: Telephone & Internet Expense Dec…" at bounding box center [384, 179] width 183 height 31
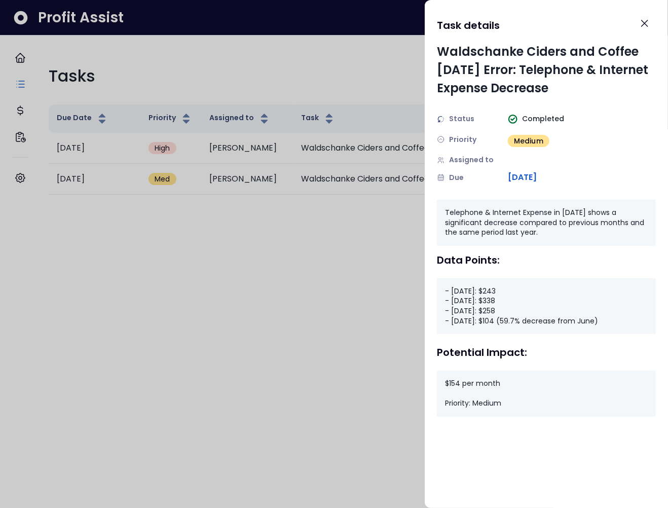
click at [401, 234] on div at bounding box center [334, 254] width 668 height 508
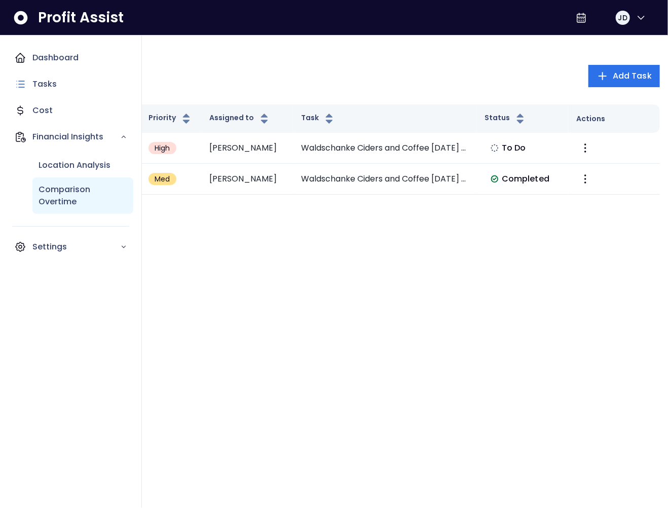
click at [73, 194] on p "Comparison Overtime" at bounding box center [83, 195] width 89 height 24
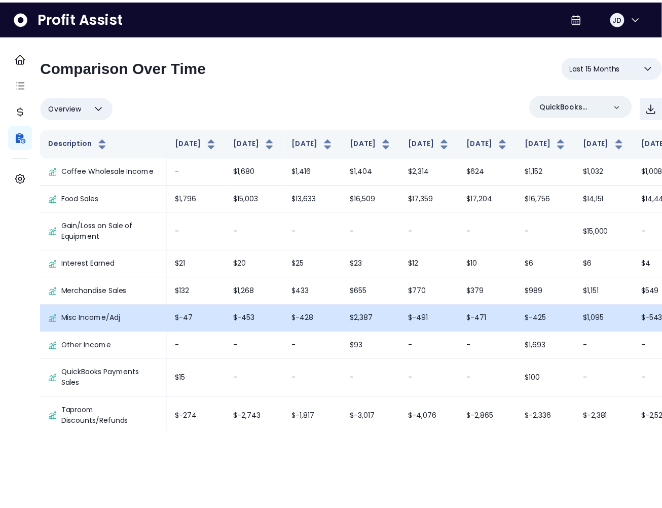
scroll to position [1649, 0]
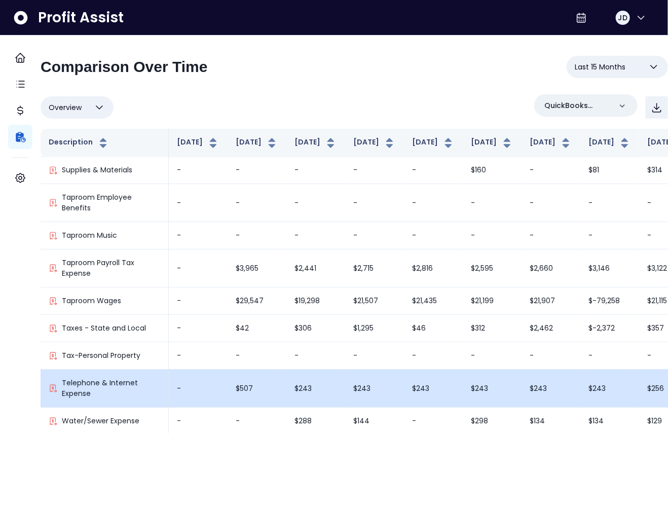
click at [303, 381] on td "$243" at bounding box center [315, 388] width 59 height 38
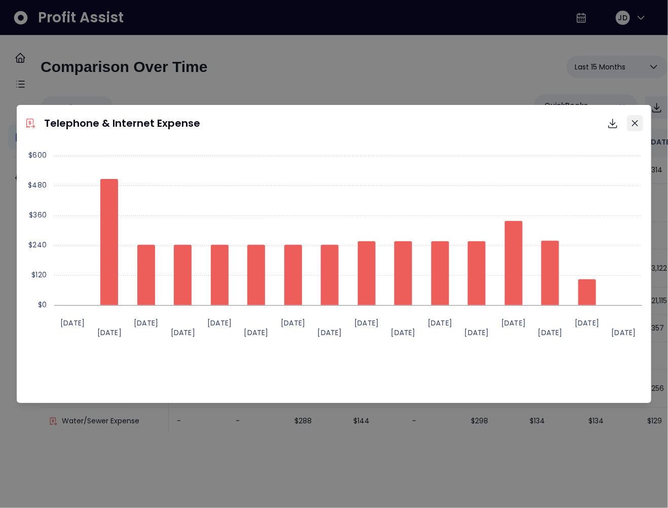
click at [639, 119] on button "Close" at bounding box center [635, 123] width 16 height 16
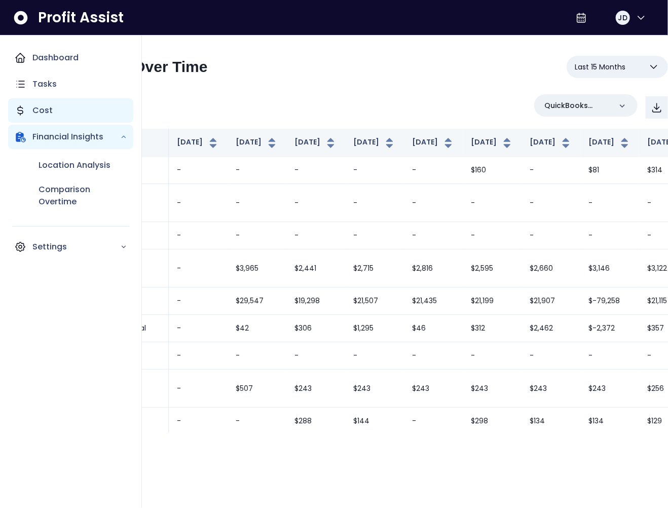
click at [59, 112] on div "Cost" at bounding box center [70, 110] width 125 height 24
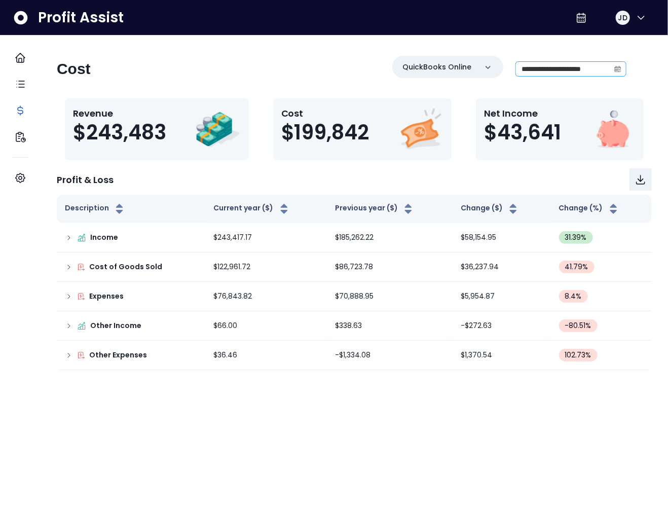
click at [615, 67] on span at bounding box center [617, 69] width 16 height 14
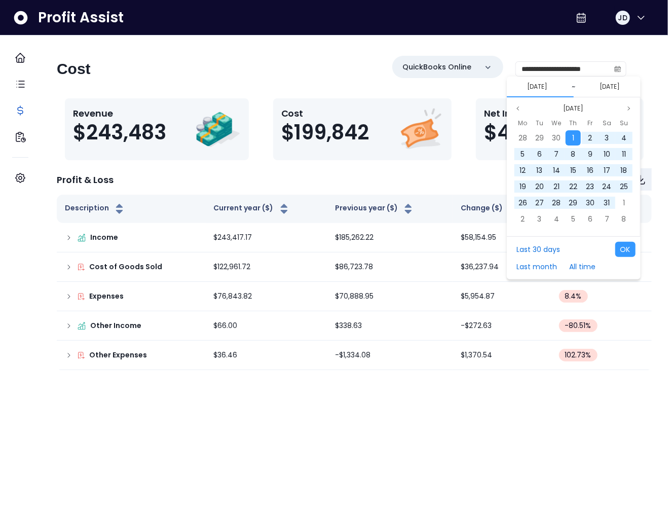
click at [365, 171] on div "Profit & Loss" at bounding box center [354, 179] width 595 height 22
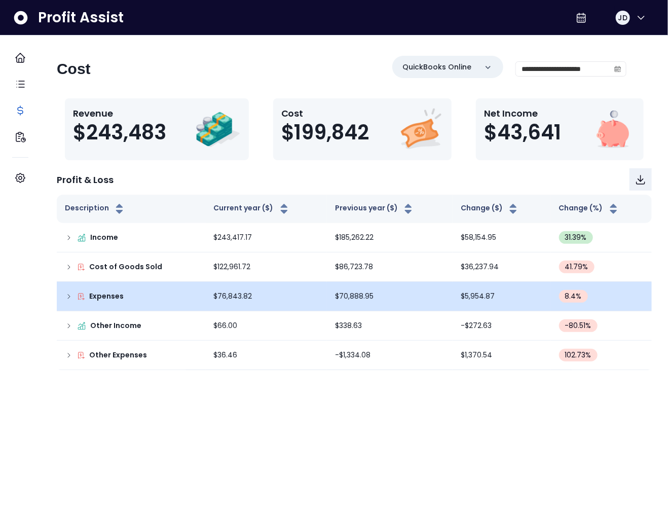
click at [73, 296] on icon at bounding box center [69, 296] width 8 height 8
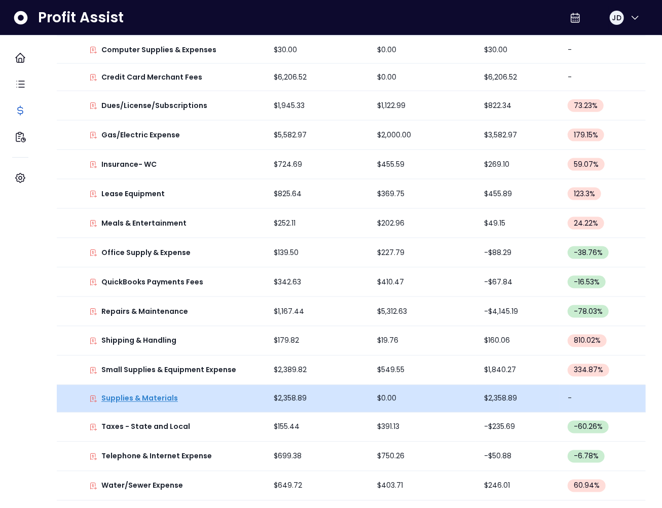
scroll to position [564, 0]
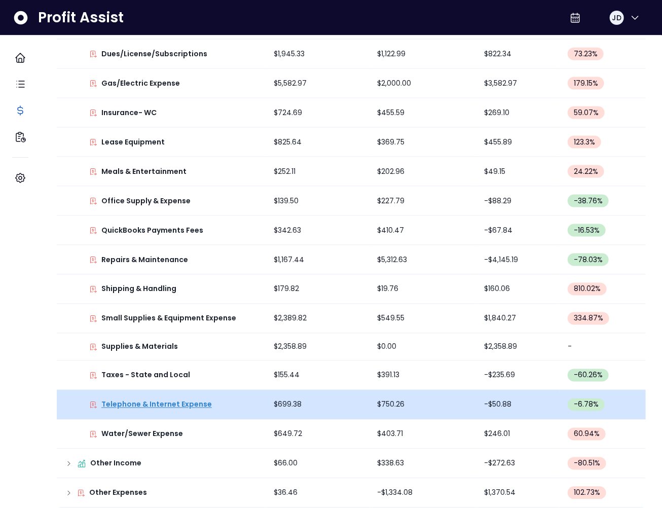
click at [168, 399] on p "Telephone & Internet Expense" at bounding box center [156, 404] width 110 height 11
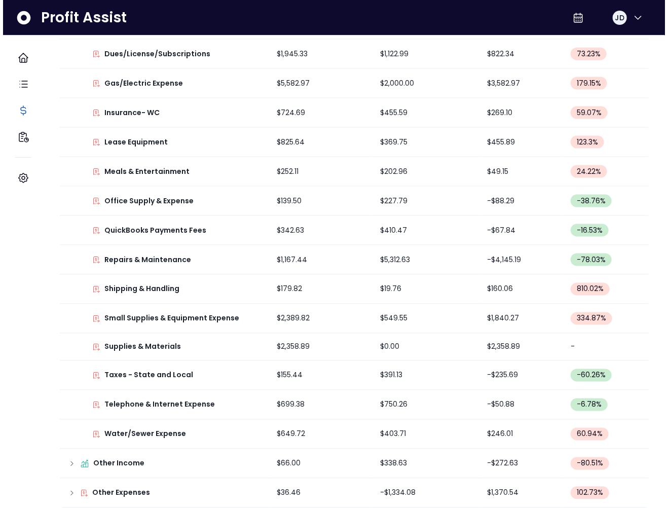
scroll to position [0, 0]
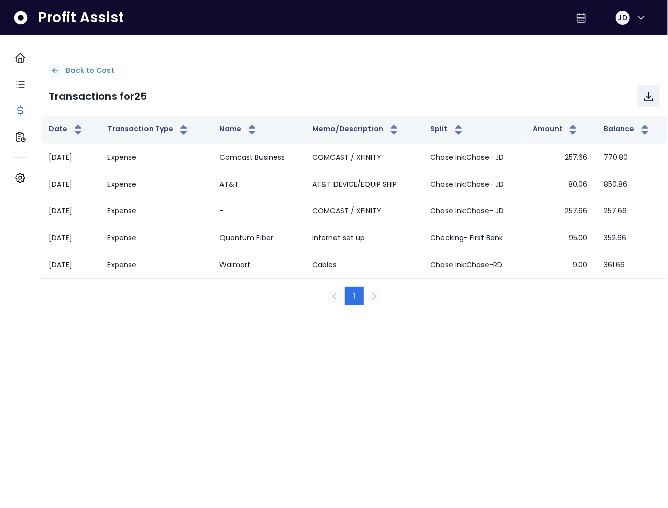
click at [89, 73] on p "Back to Cost" at bounding box center [90, 70] width 48 height 11
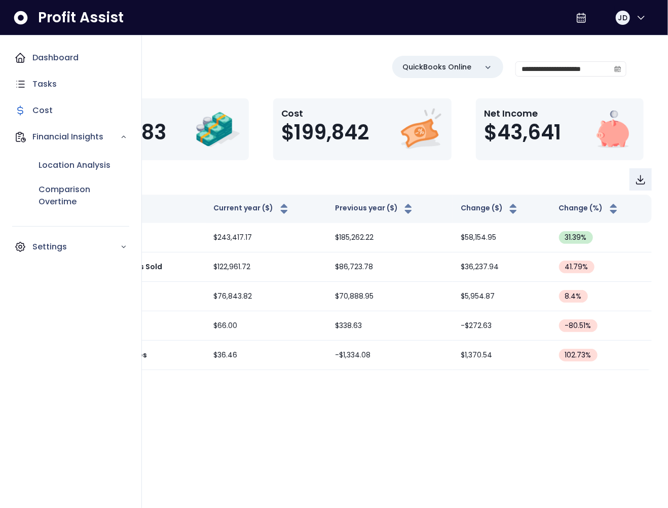
click at [25, 59] on icon "Main navigation" at bounding box center [20, 58] width 12 height 12
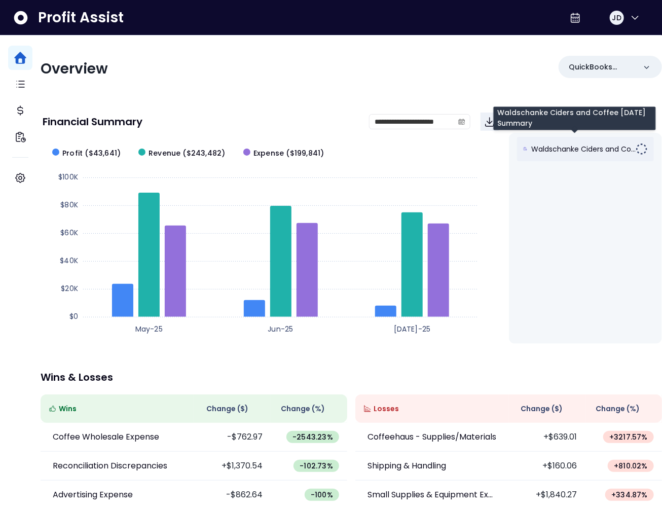
click at [571, 151] on span "Waldschanke Ciders and Co..." at bounding box center [583, 149] width 104 height 10
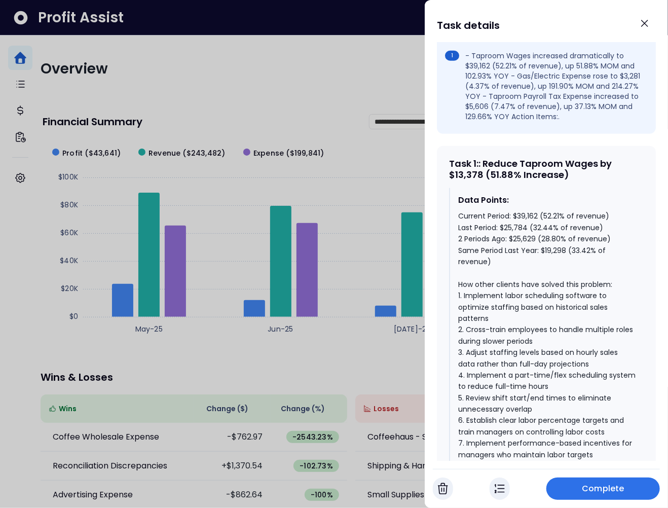
scroll to position [365, 0]
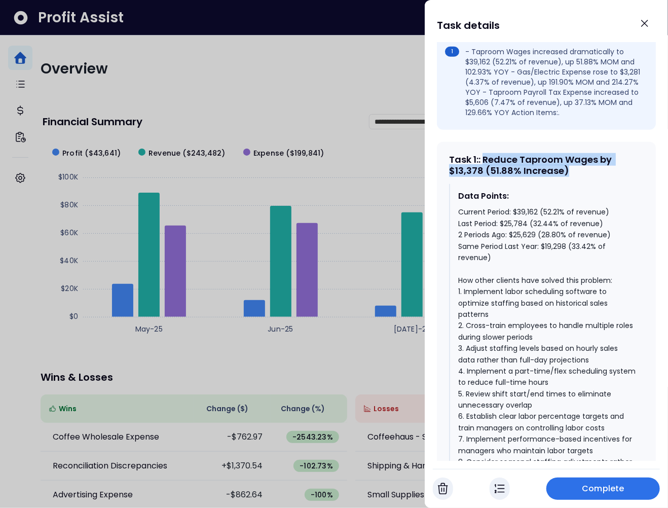
drag, startPoint x: 575, startPoint y: 168, endPoint x: 487, endPoint y: 163, distance: 88.8
click at [487, 163] on div "Task 1 : : Reduce Taproom Wages by $13,378 (51.88% Increase)" at bounding box center [546, 165] width 195 height 22
click at [548, 235] on div "Current Period: $39,162 (52.21% of revenue) Last Period: $25,784 (32.44% of rev…" at bounding box center [546, 353] width 177 height 295
click at [541, 225] on div "Current Period: $39,162 (52.21% of revenue) Last Period: $25,784 (32.44% of rev…" at bounding box center [546, 353] width 177 height 295
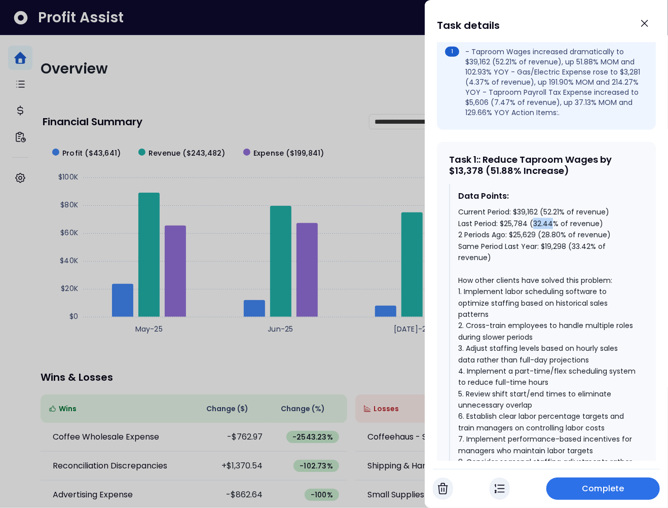
click at [541, 225] on div "Current Period: $39,162 (52.21% of revenue) Last Period: $25,784 (32.44% of rev…" at bounding box center [546, 353] width 177 height 295
click at [552, 212] on div "Current Period: $39,162 (52.21% of revenue) Last Period: $25,784 (32.44% of rev…" at bounding box center [546, 353] width 177 height 295
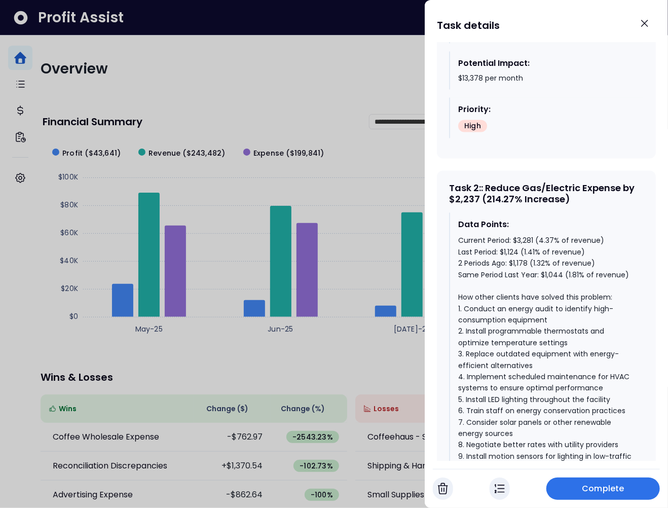
scroll to position [877, 0]
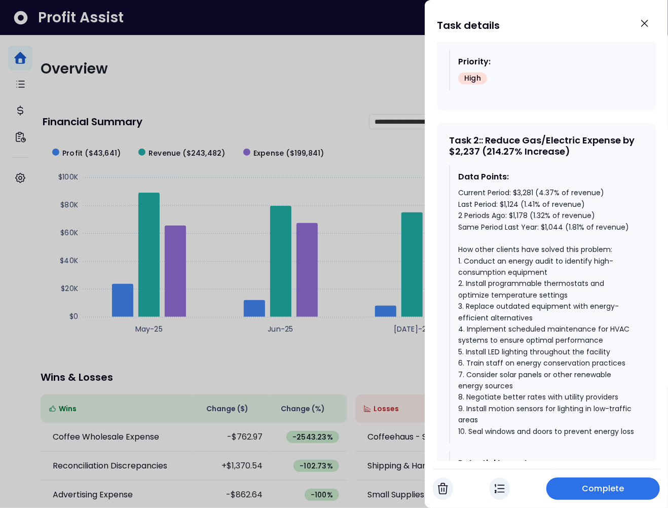
click at [519, 204] on div "Current Period: $3,281 (4.37% of revenue) Last Period: $1,124 (1.41% of revenue…" at bounding box center [546, 312] width 177 height 250
click at [520, 204] on div "Current Period: $3,281 (4.37% of revenue) Last Period: $1,124 (1.41% of revenue…" at bounding box center [546, 312] width 177 height 250
click at [551, 207] on div "Current Period: $3,281 (4.37% of revenue) Last Period: $1,124 (1.41% of revenue…" at bounding box center [546, 312] width 177 height 250
drag, startPoint x: 598, startPoint y: 204, endPoint x: 459, endPoint y: 200, distance: 138.9
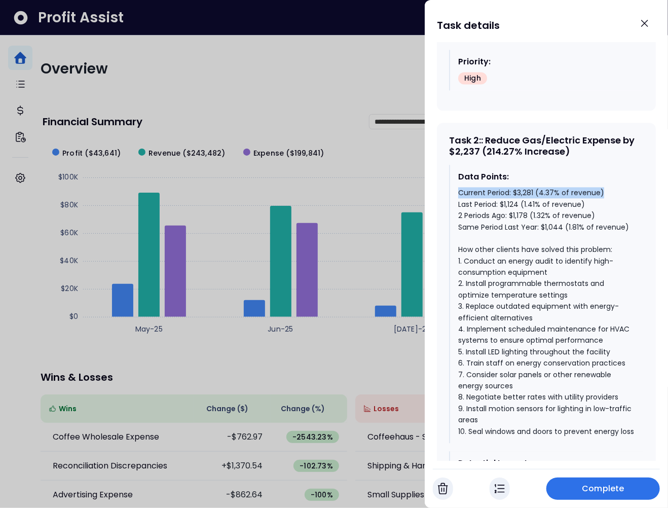
click at [459, 200] on div "Current Period: $3,281 (4.37% of revenue) Last Period: $1,124 (1.41% of revenue…" at bounding box center [546, 312] width 177 height 250
click at [481, 205] on div "Current Period: $3,281 (4.37% of revenue) Last Period: $1,124 (1.41% of revenue…" at bounding box center [546, 312] width 177 height 250
click at [480, 205] on div "Current Period: $3,281 (4.37% of revenue) Last Period: $1,124 (1.41% of revenue…" at bounding box center [546, 312] width 177 height 250
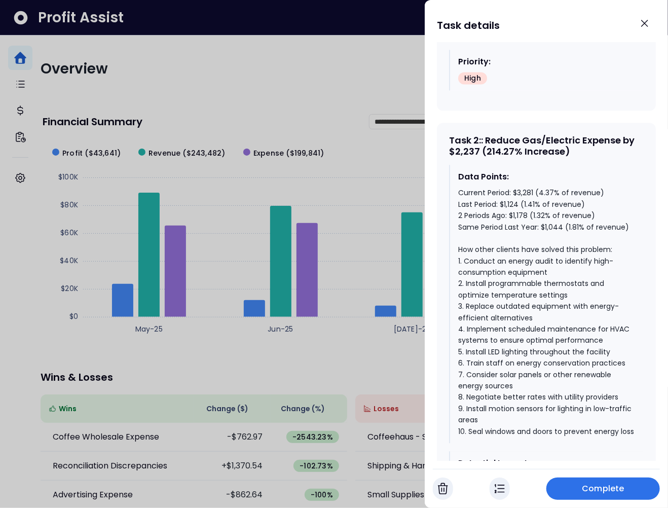
click at [493, 205] on div "Current Period: $3,281 (4.37% of revenue) Last Period: $1,124 (1.41% of revenue…" at bounding box center [546, 312] width 177 height 250
click at [505, 205] on div "Current Period: $3,281 (4.37% of revenue) Last Period: $1,124 (1.41% of revenue…" at bounding box center [546, 312] width 177 height 250
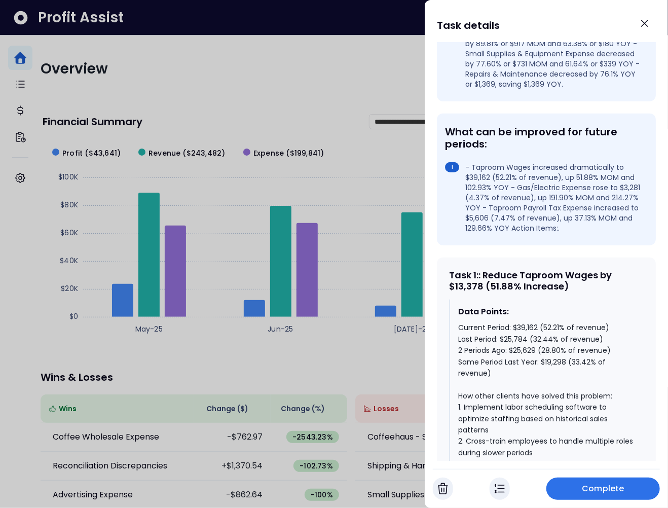
scroll to position [422, 0]
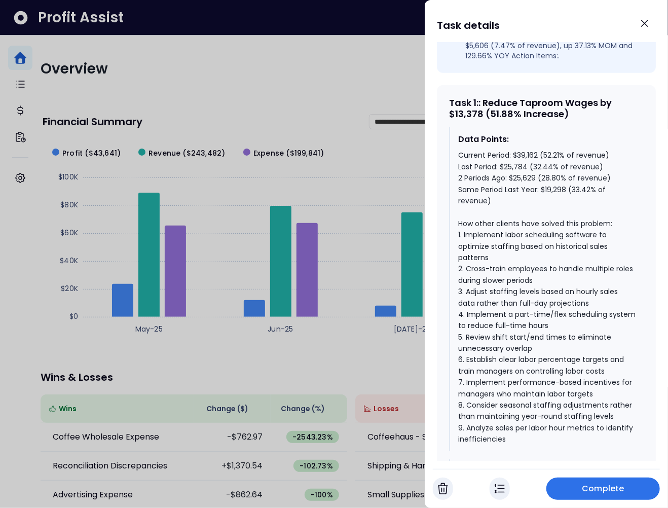
click at [251, 184] on div at bounding box center [334, 254] width 668 height 508
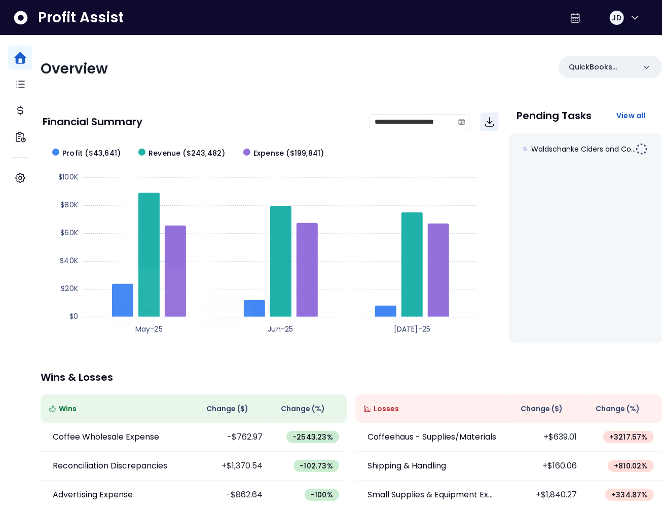
click at [215, 92] on div "**********" at bounding box center [351, 330] width 621 height 590
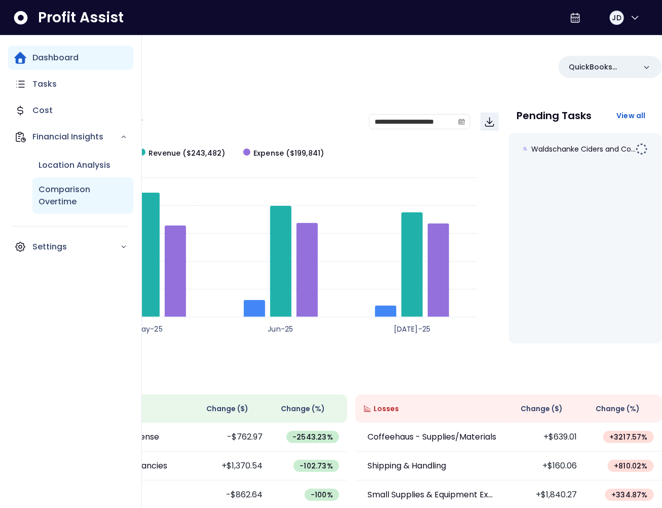
click at [67, 195] on p "Comparison Overtime" at bounding box center [83, 195] width 89 height 24
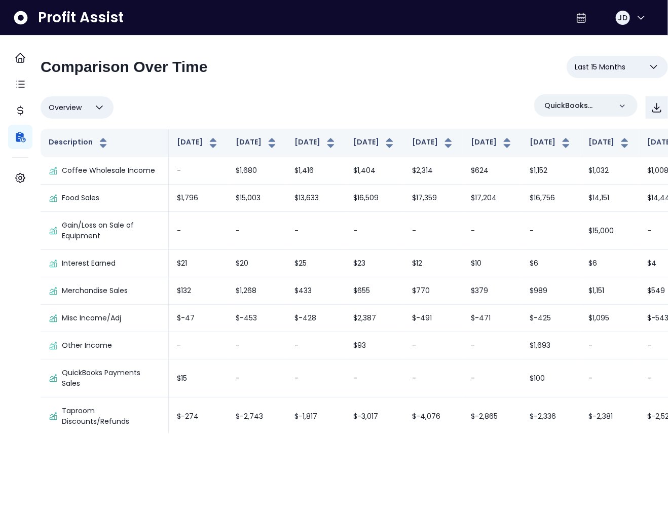
scroll to position [964, 0]
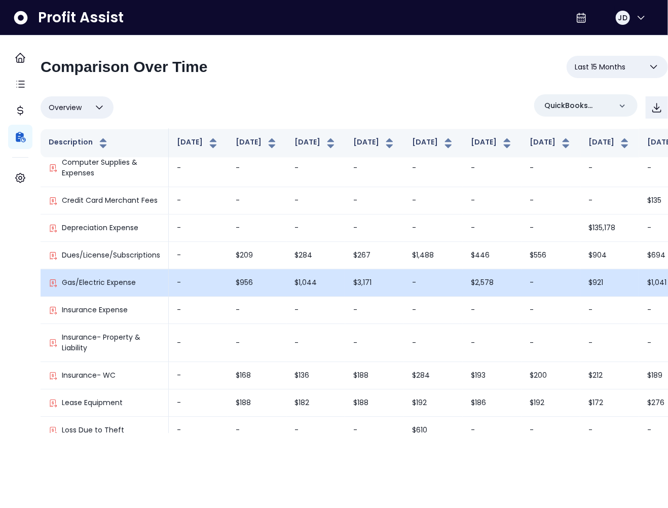
click at [328, 270] on td "$1,044" at bounding box center [315, 283] width 59 height 27
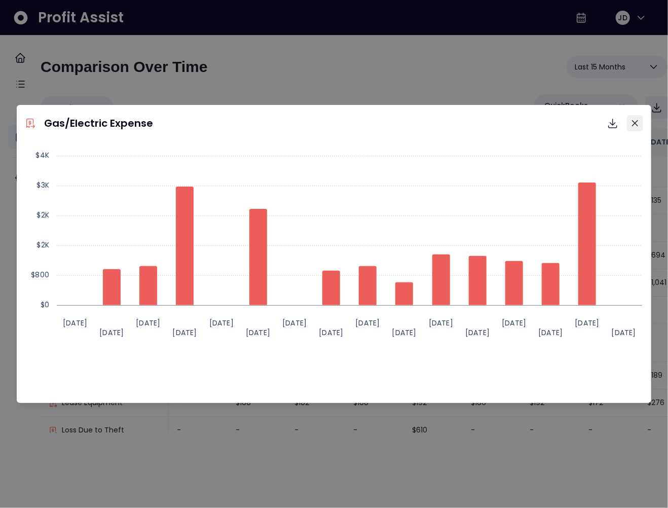
click at [632, 124] on icon "Close" at bounding box center [635, 123] width 6 height 6
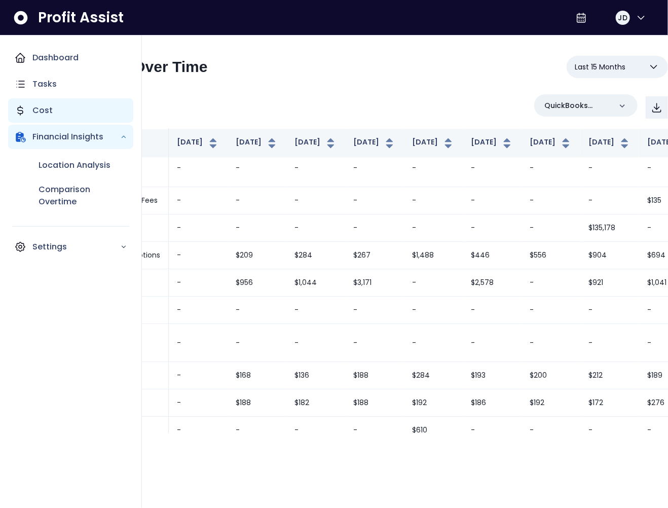
click at [33, 110] on p "Cost" at bounding box center [42, 110] width 20 height 12
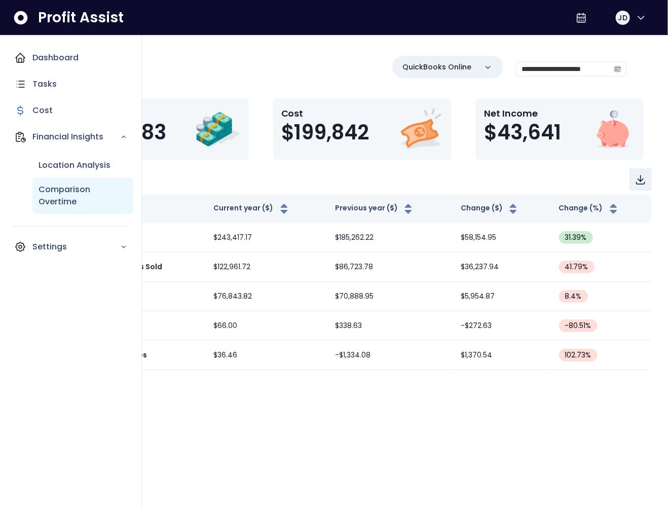
click at [60, 199] on p "Comparison Overtime" at bounding box center [83, 195] width 89 height 24
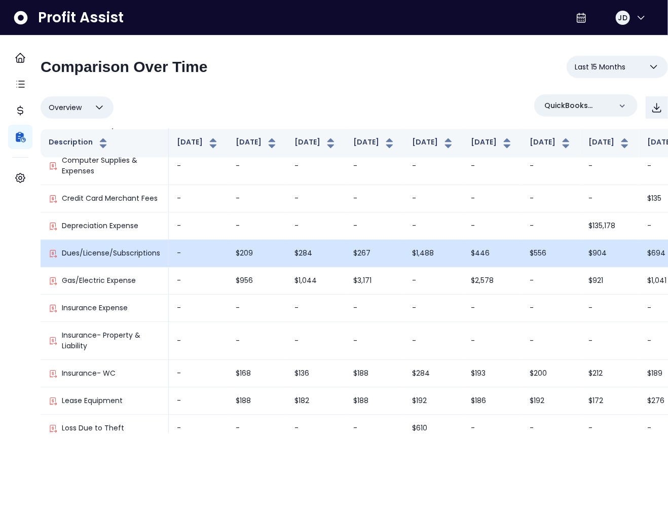
scroll to position [925, 0]
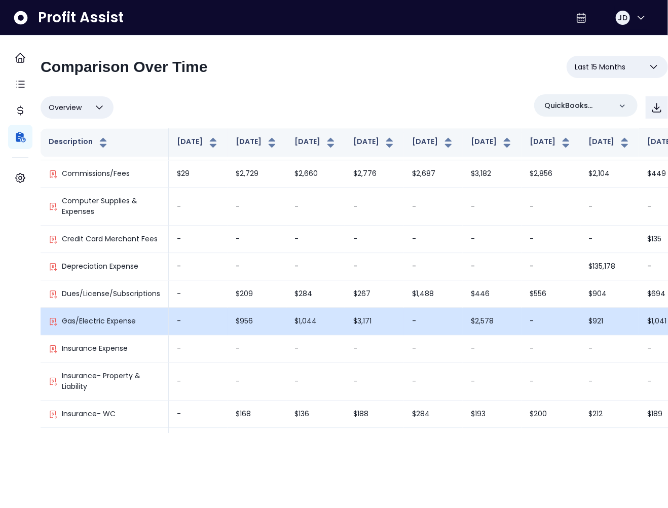
click at [250, 311] on td "$956" at bounding box center [256, 321] width 59 height 27
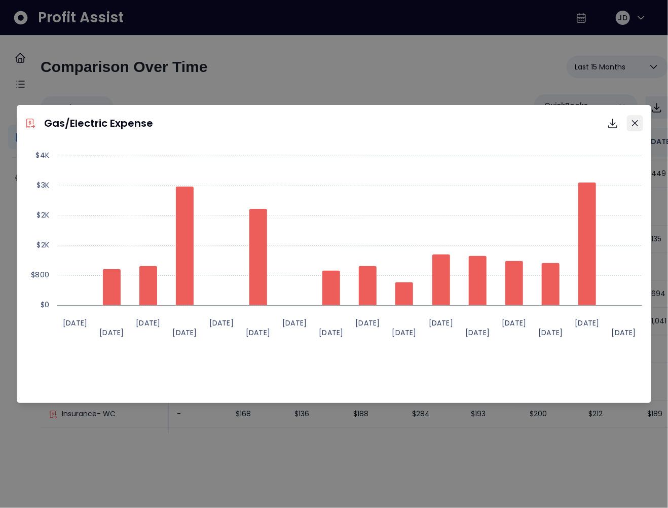
click at [636, 123] on icon "Close" at bounding box center [635, 123] width 6 height 6
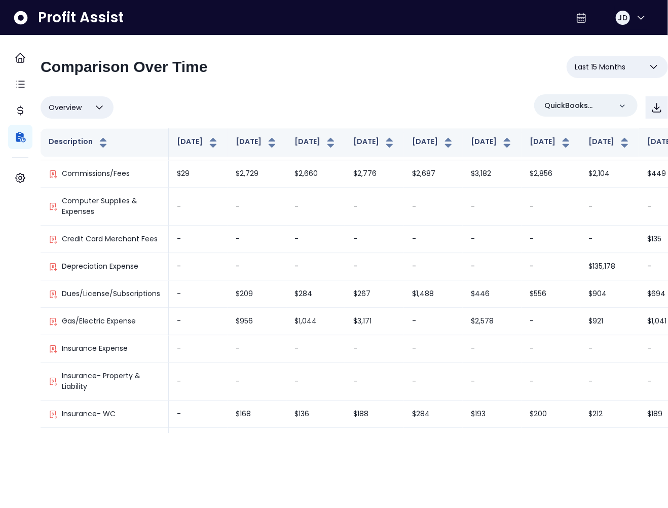
click at [611, 70] on span "Last 15 Months" at bounding box center [599, 67] width 51 height 12
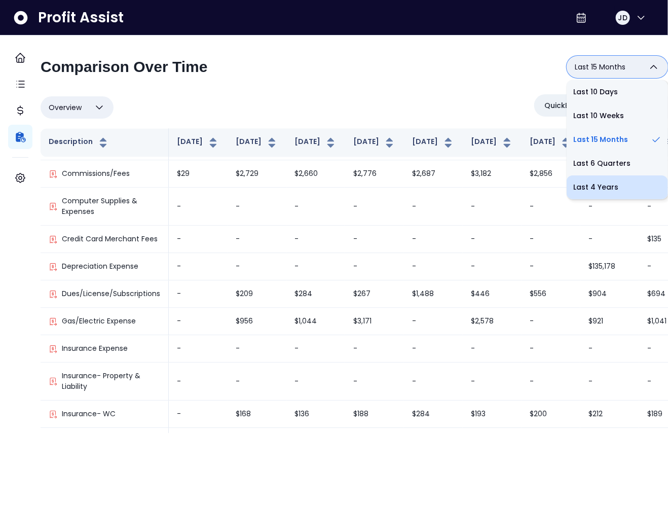
click at [600, 183] on li "Last 4 Years" at bounding box center [616, 187] width 101 height 24
type input "**********"
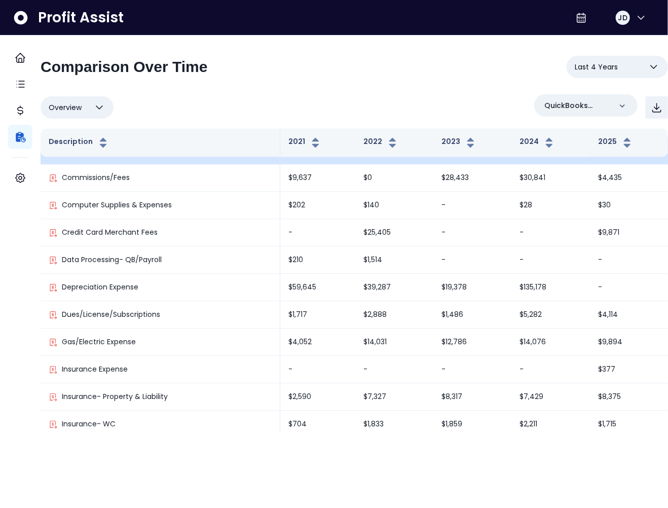
scroll to position [1028, 0]
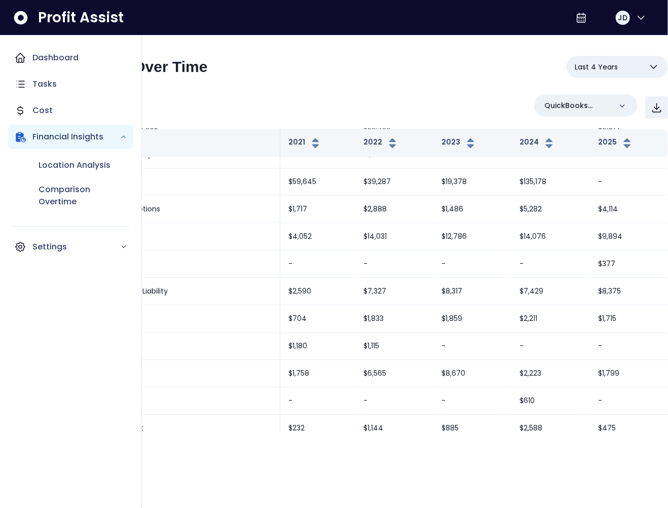
click at [26, 59] on icon "Main navigation" at bounding box center [20, 58] width 12 height 12
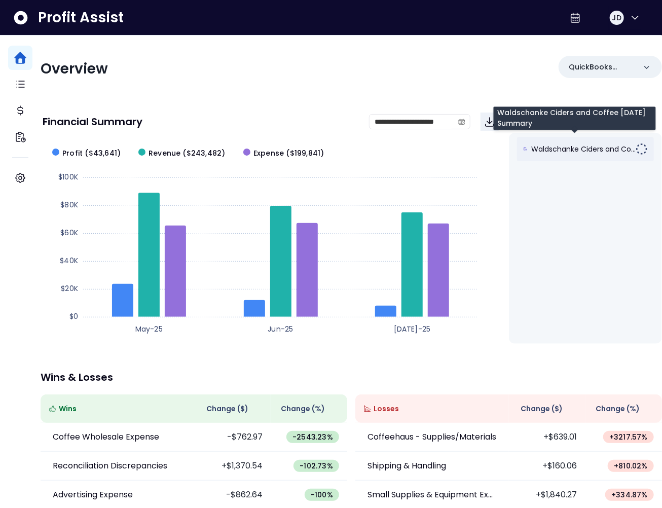
click at [547, 146] on span "Waldschanke Ciders and Co..." at bounding box center [583, 149] width 104 height 10
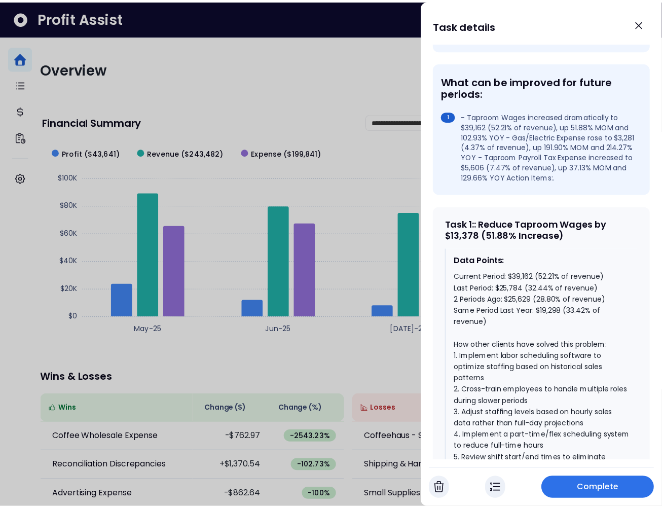
scroll to position [342, 0]
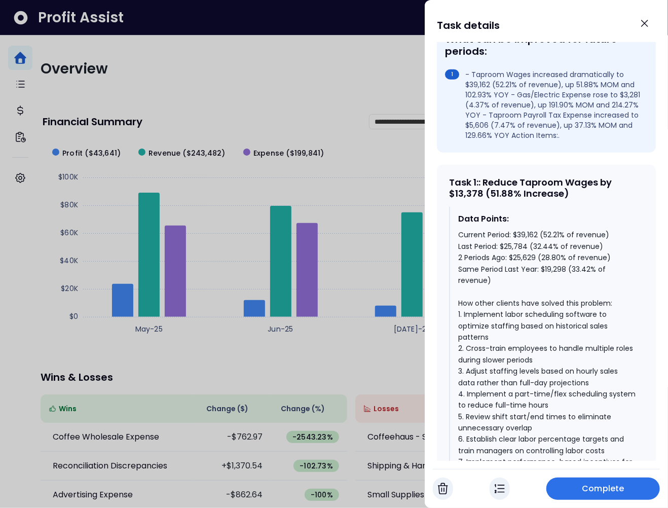
click at [568, 237] on div "Current Period: $39,162 (52.21% of revenue) Last Period: $25,784 (32.44% of rev…" at bounding box center [546, 376] width 177 height 295
click at [569, 237] on div "Current Period: $39,162 (52.21% of revenue) Last Period: $25,784 (32.44% of rev…" at bounding box center [546, 376] width 177 height 295
click at [604, 487] on span "Complete" at bounding box center [603, 488] width 42 height 12
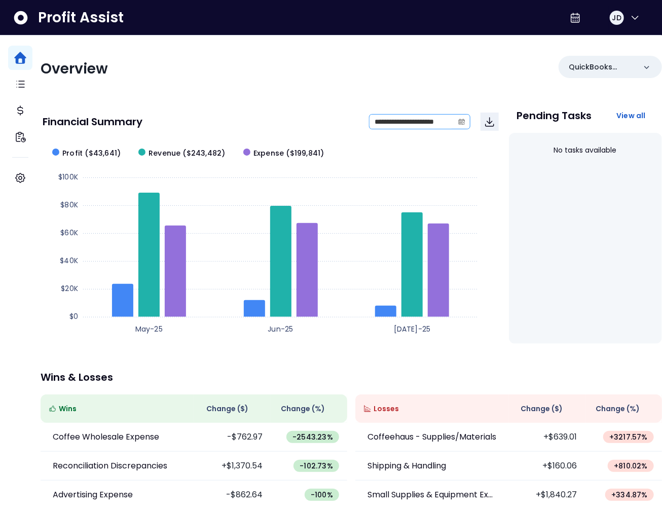
click at [458, 122] on icon "calendar" at bounding box center [461, 121] width 7 height 7
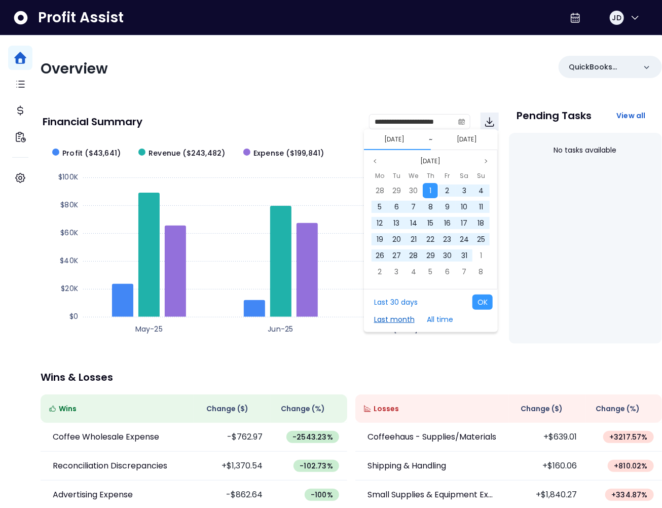
click at [405, 317] on button "Last month" at bounding box center [394, 319] width 51 height 15
click at [395, 322] on button "Last month" at bounding box center [394, 319] width 51 height 15
click at [476, 301] on button "OK" at bounding box center [482, 301] width 20 height 15
type input "**********"
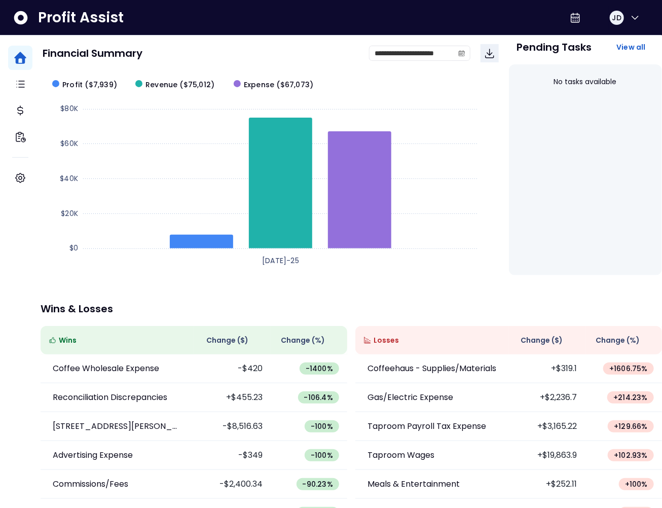
scroll to position [128, 0]
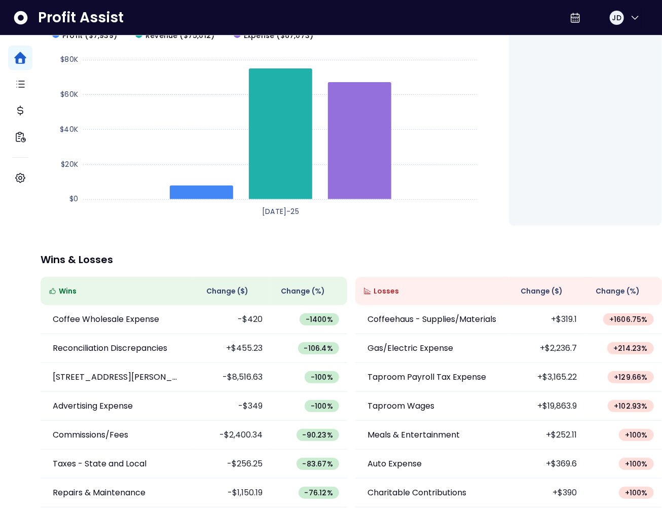
click at [529, 286] on div "Change ( $ )" at bounding box center [547, 291] width 60 height 12
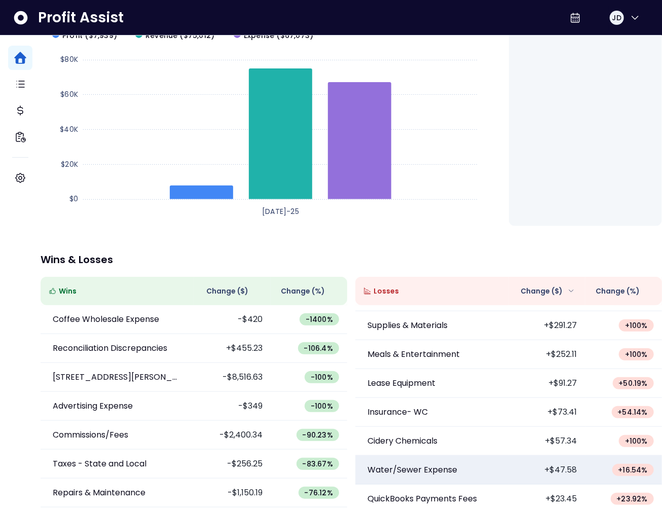
scroll to position [259, 0]
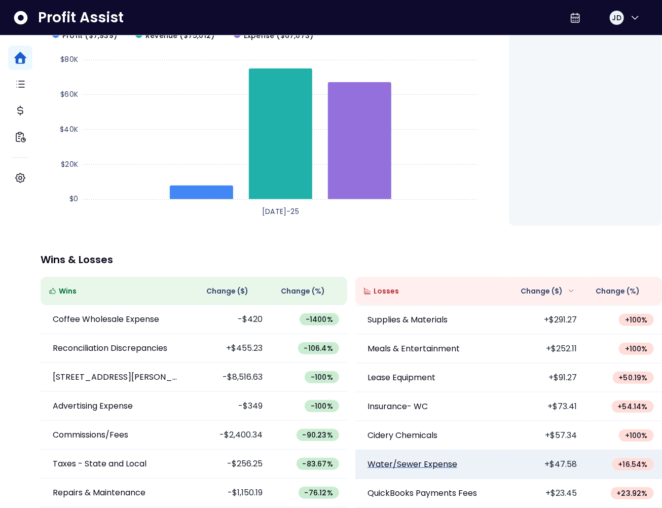
click at [445, 462] on p "Water/Sewer Expense" at bounding box center [412, 464] width 90 height 12
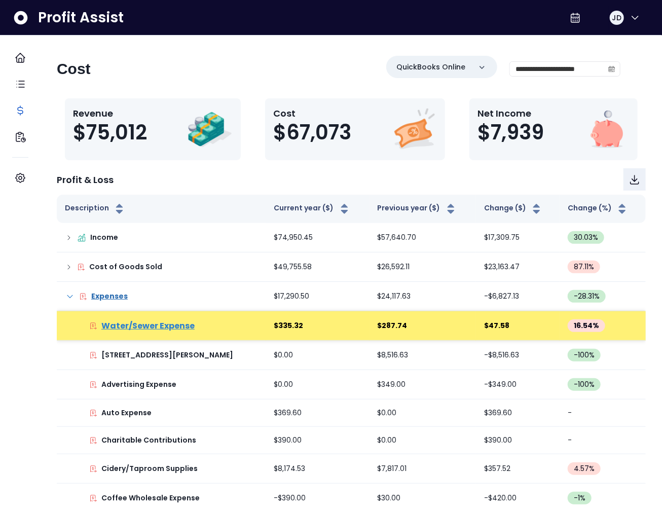
click at [177, 324] on p "Water/Sewer Expense" at bounding box center [147, 326] width 93 height 12
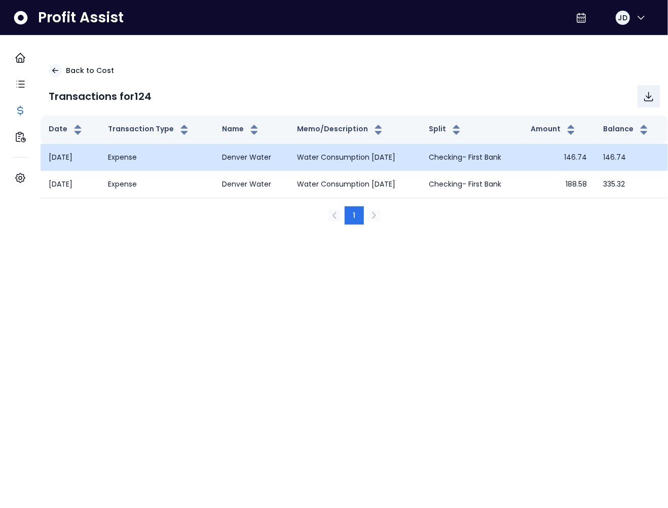
click at [365, 159] on td "Water Consumption June 2025" at bounding box center [355, 157] width 132 height 27
click at [323, 155] on td "Water Consumption June 2025" at bounding box center [355, 157] width 132 height 27
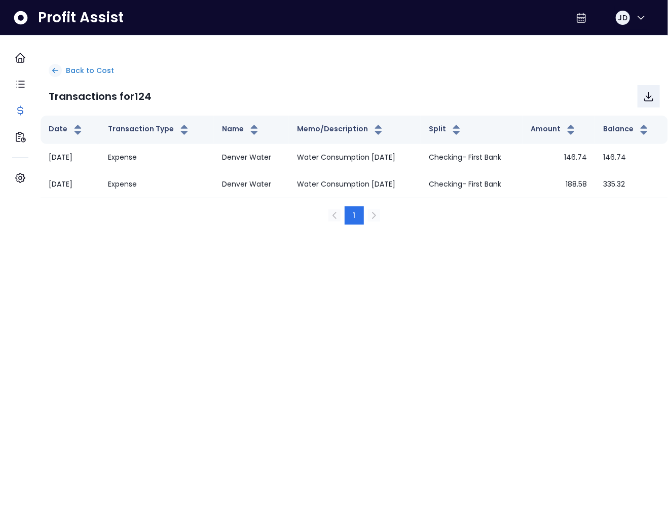
click at [96, 70] on p "Back to Cost" at bounding box center [90, 70] width 48 height 11
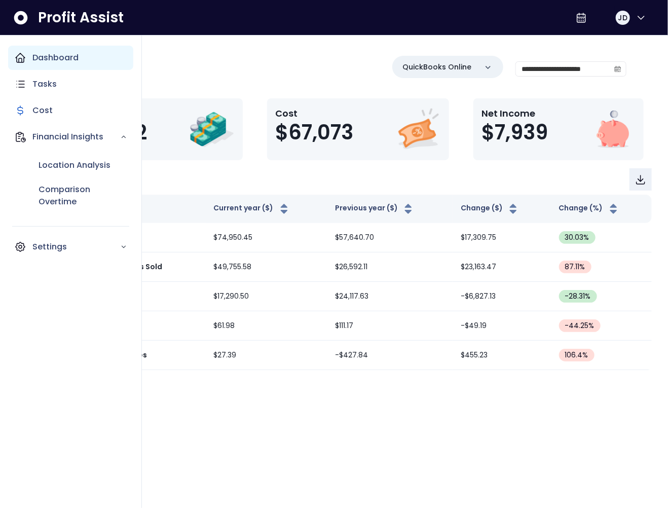
click at [29, 58] on div "Dashboard" at bounding box center [70, 58] width 125 height 24
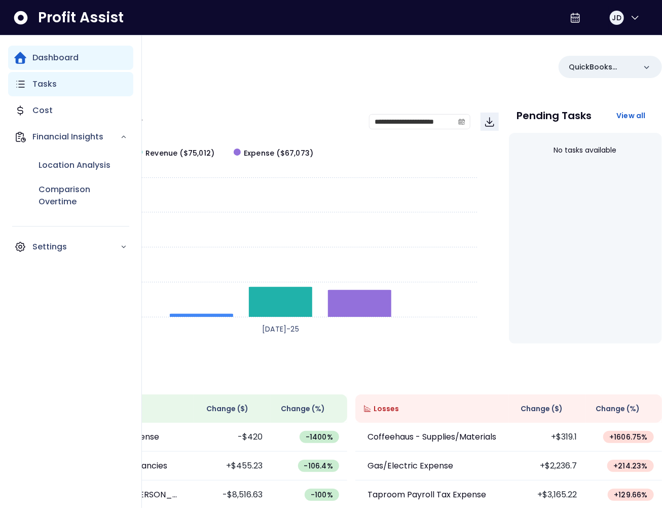
click at [47, 82] on p "Tasks" at bounding box center [44, 84] width 24 height 12
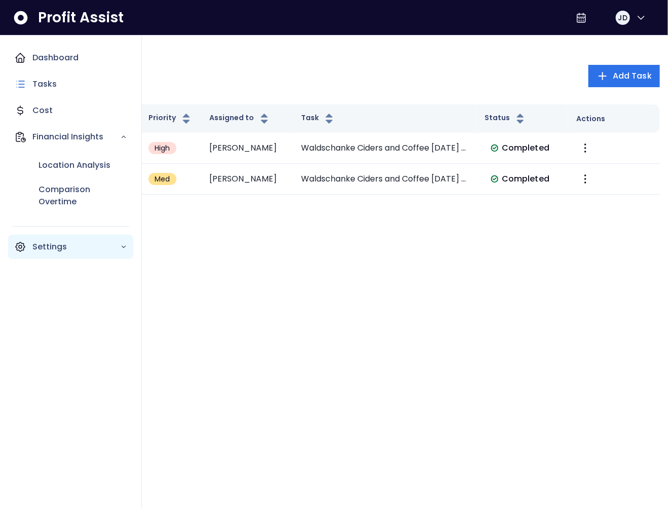
click at [68, 249] on p "Settings" at bounding box center [76, 247] width 88 height 12
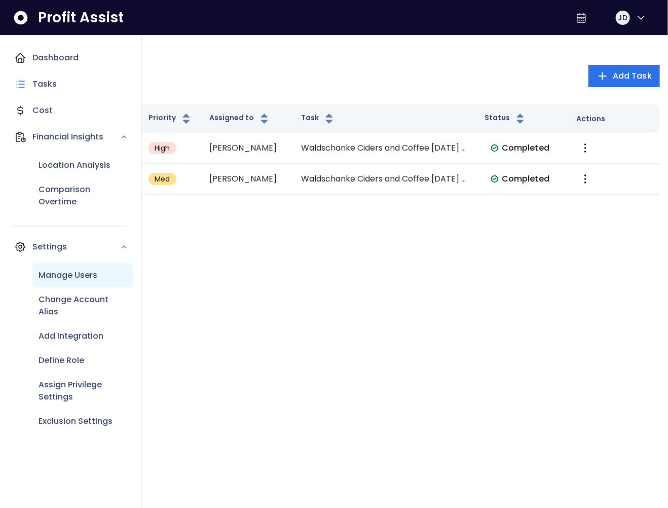
click at [71, 273] on p "Manage Users" at bounding box center [68, 275] width 59 height 12
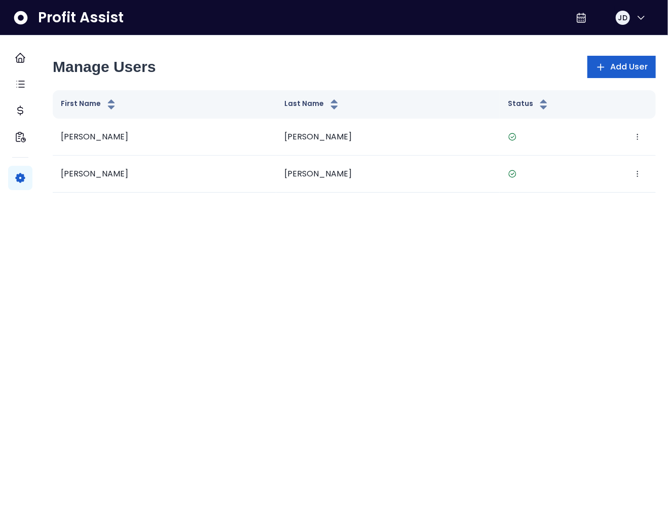
click at [595, 74] on button "Add User" at bounding box center [621, 67] width 68 height 22
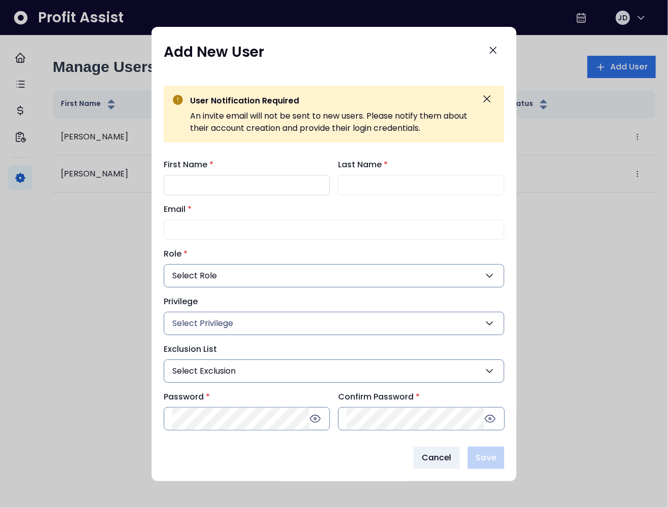
click at [245, 188] on input "First Name *" at bounding box center [247, 185] width 166 height 20
type input "****"
type input "********"
click at [203, 222] on input "Email *" at bounding box center [334, 229] width 340 height 20
type input "**********"
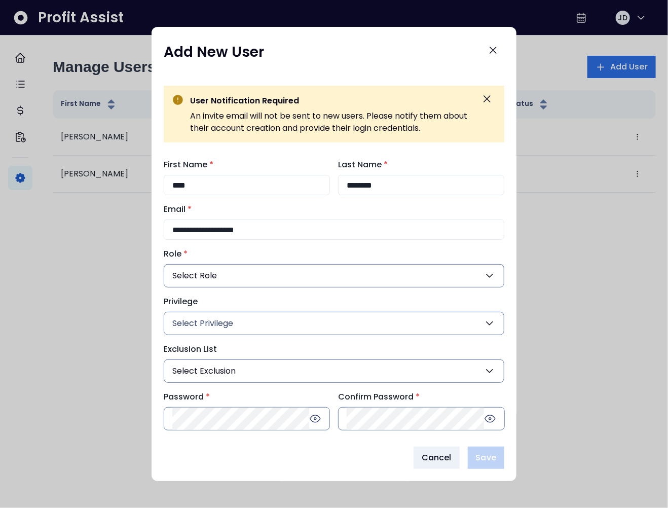
click at [258, 275] on button "Select Role" at bounding box center [334, 275] width 340 height 23
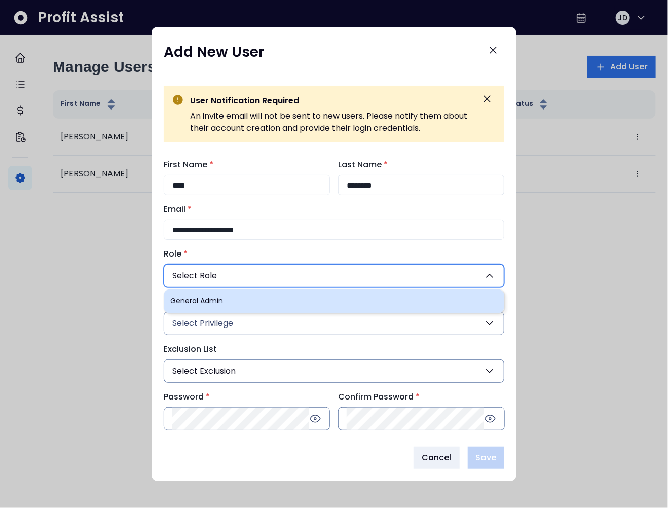
click at [248, 296] on li "General Admin" at bounding box center [334, 301] width 340 height 24
type input "***"
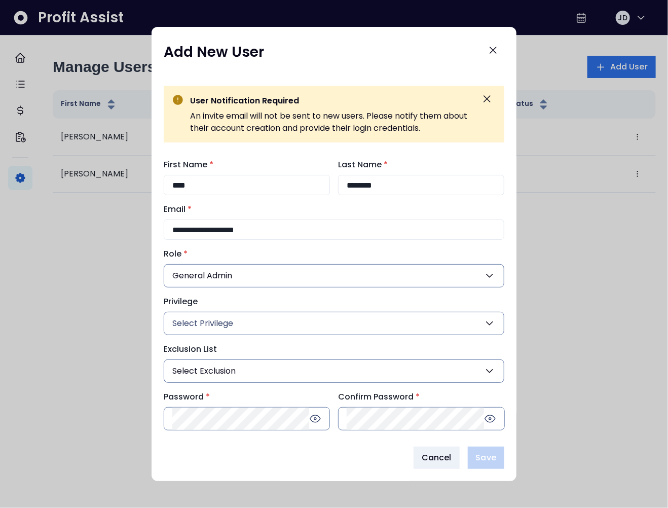
click at [240, 321] on button "Select Privilege" at bounding box center [334, 323] width 340 height 23
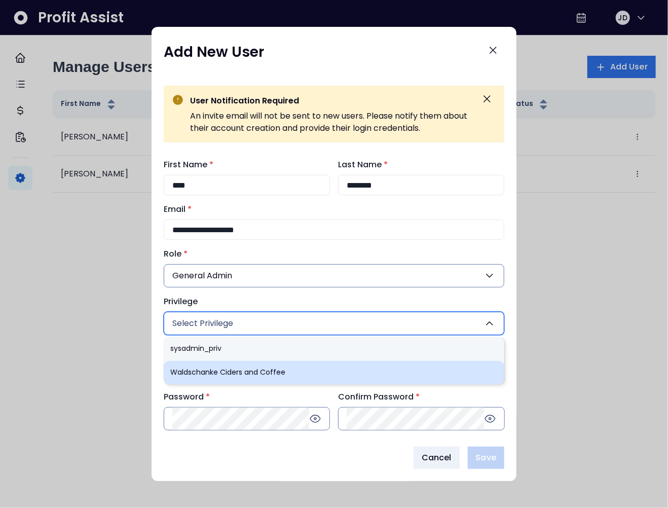
click at [237, 367] on li "Waldschanke Ciders and Coffee" at bounding box center [334, 373] width 340 height 24
type input "***"
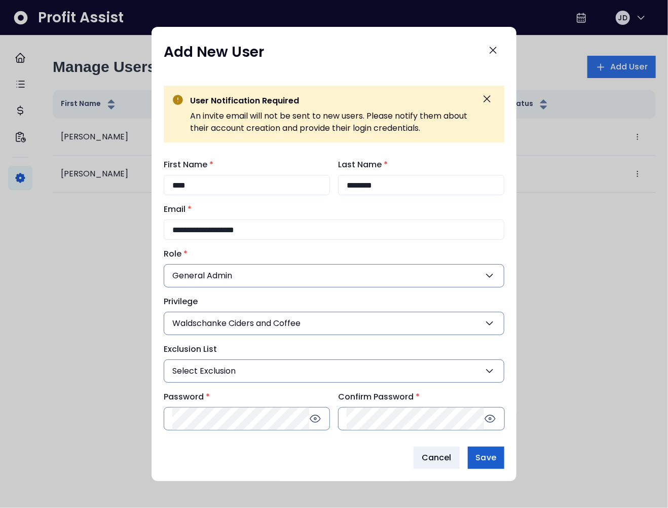
click at [488, 455] on span "Save" at bounding box center [486, 457] width 20 height 12
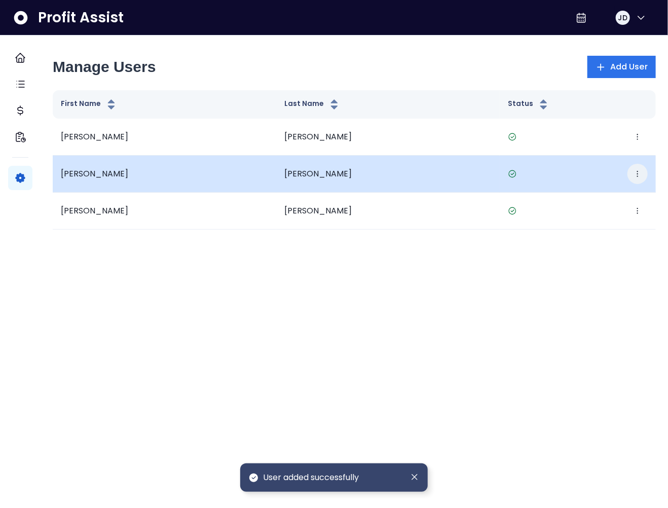
click at [633, 174] on icon "button" at bounding box center [637, 174] width 8 height 8
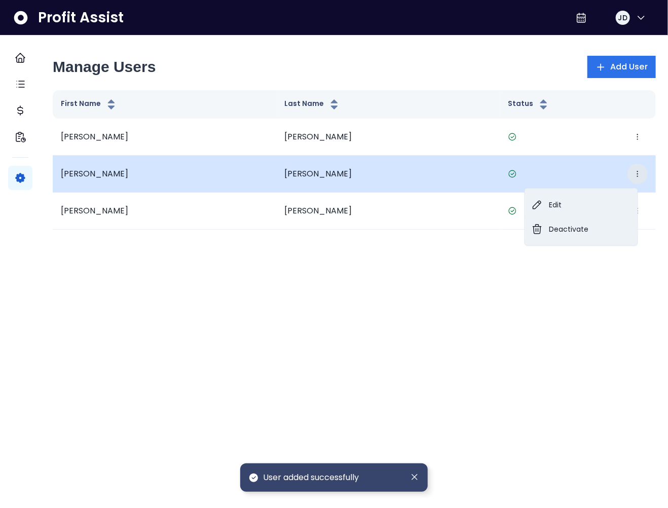
click at [605, 161] on td "Edit Deactivate" at bounding box center [577, 174] width 156 height 37
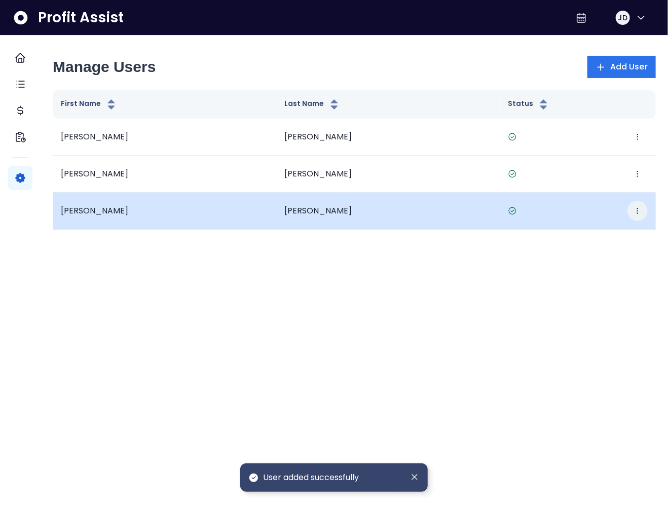
click at [633, 209] on button "button" at bounding box center [637, 211] width 20 height 20
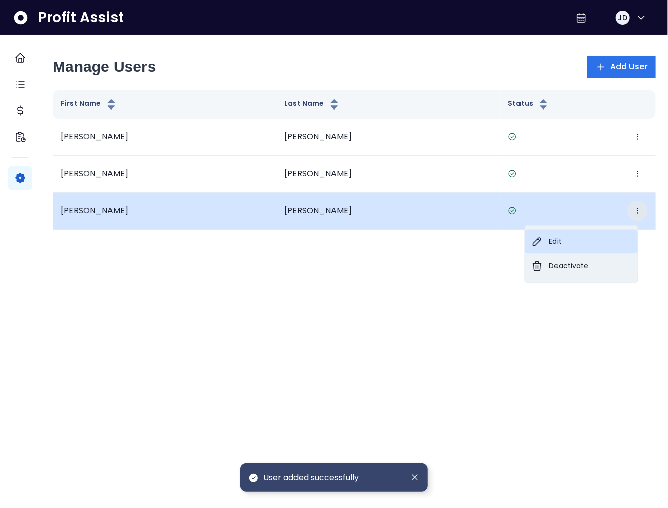
click at [601, 234] on button "Edit" at bounding box center [581, 241] width 112 height 24
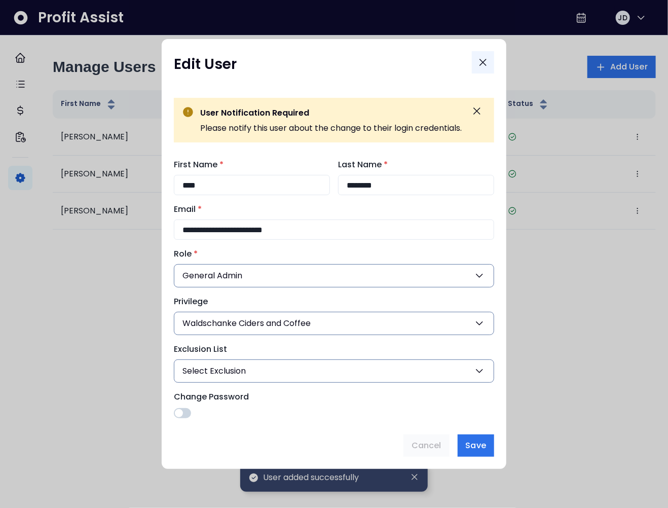
click at [488, 58] on icon "Close" at bounding box center [483, 62] width 12 height 12
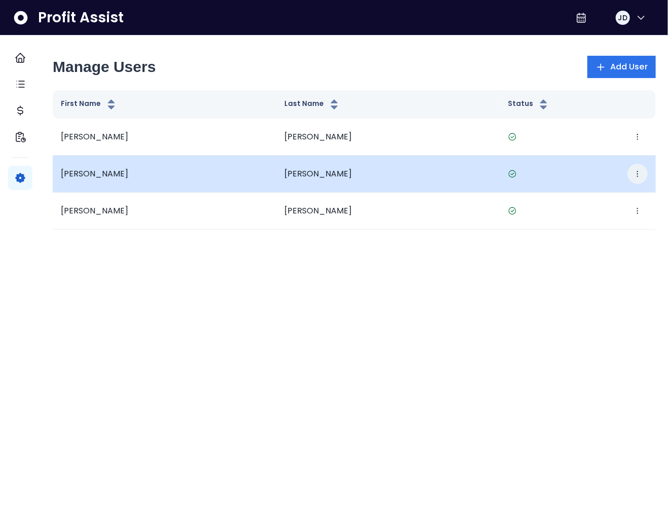
click at [633, 175] on icon "button" at bounding box center [637, 174] width 8 height 8
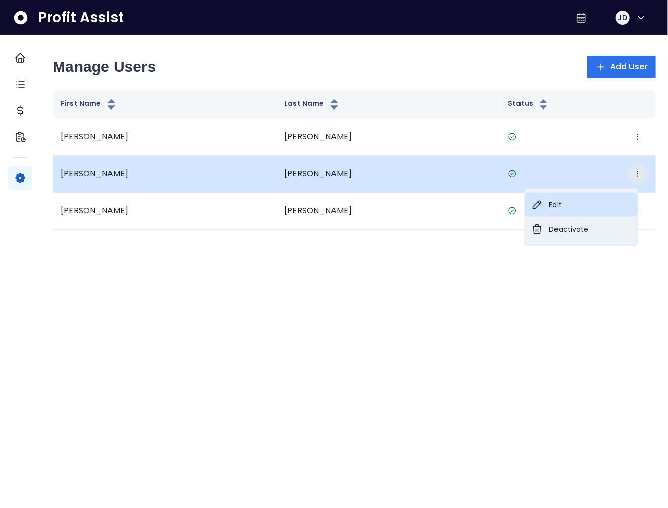
click at [570, 201] on button "Edit" at bounding box center [581, 205] width 112 height 24
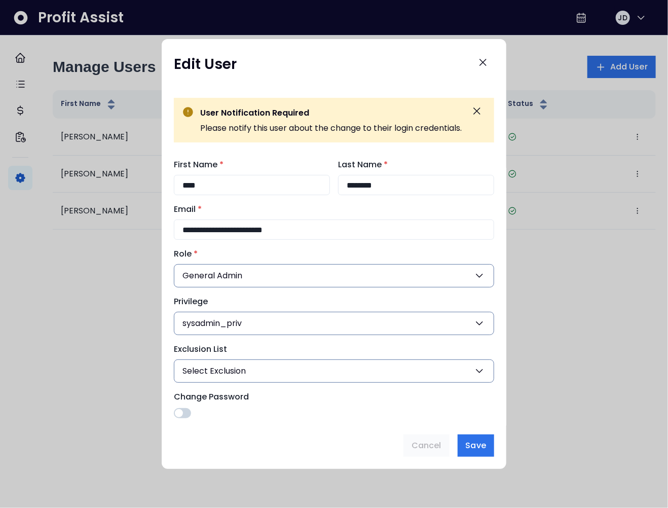
drag, startPoint x: 210, startPoint y: 281, endPoint x: 244, endPoint y: 262, distance: 38.3
click at [255, 291] on div "**********" at bounding box center [334, 288] width 320 height 259
click at [212, 183] on input "****" at bounding box center [252, 185] width 156 height 20
click at [348, 157] on div "**********" at bounding box center [334, 287] width 344 height 275
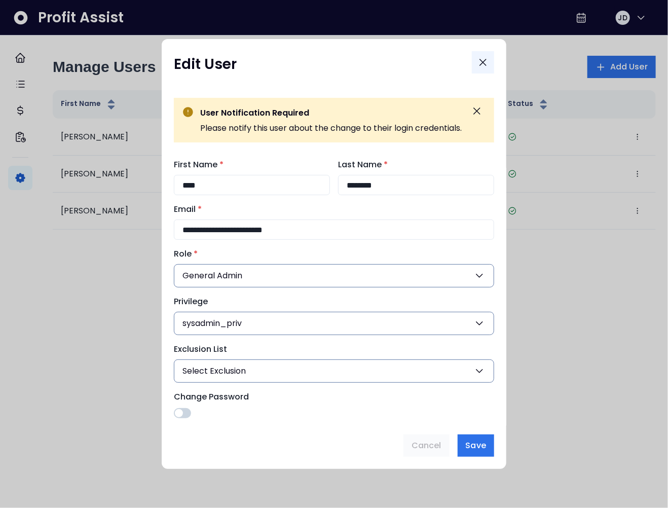
click at [488, 62] on icon "Close" at bounding box center [483, 62] width 12 height 12
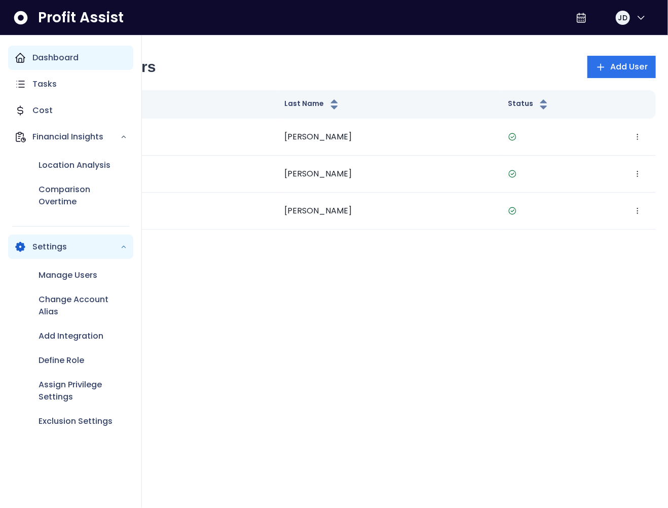
click at [26, 64] on div "Dashboard" at bounding box center [70, 58] width 125 height 24
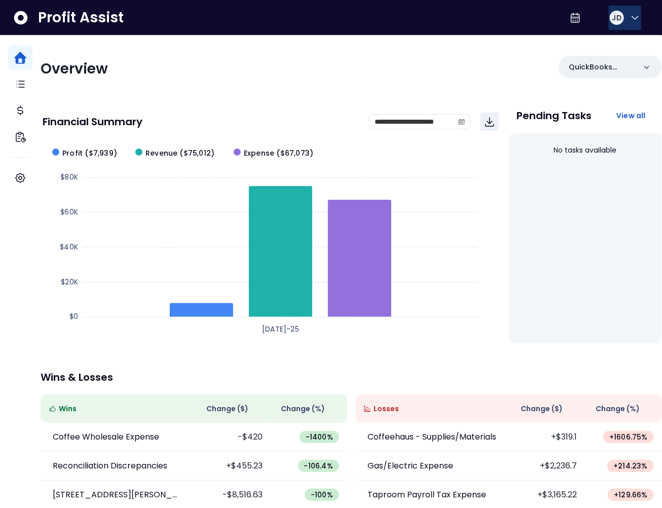
click at [638, 20] on button "JD" at bounding box center [624, 18] width 32 height 24
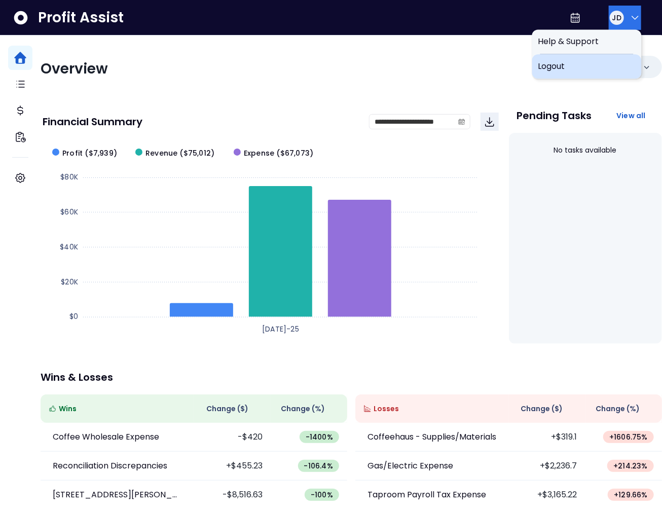
click at [592, 66] on span "Logout" at bounding box center [586, 66] width 97 height 12
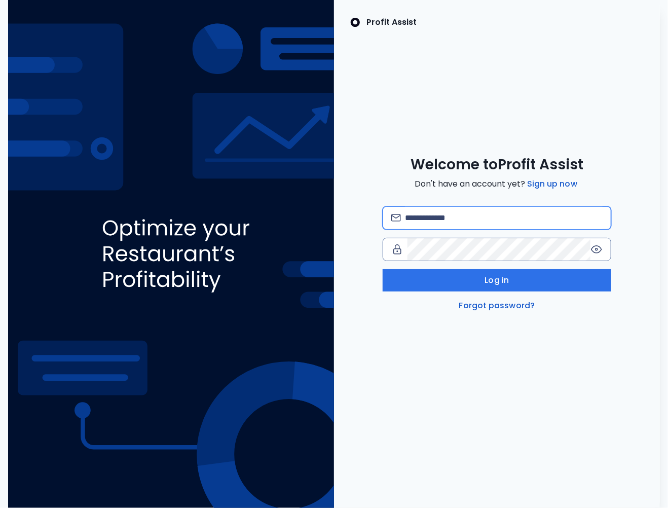
click at [426, 213] on input "email" at bounding box center [504, 218] width 198 height 22
type input "**********"
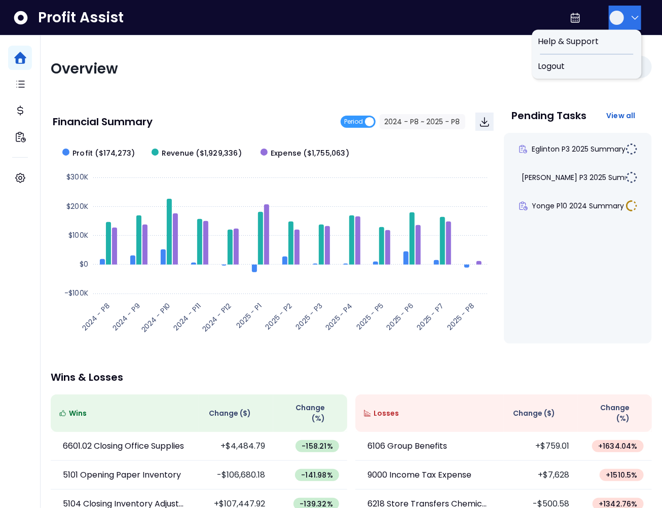
click at [621, 24] on button "button" at bounding box center [624, 18] width 32 height 24
click at [610, 70] on span "Logout" at bounding box center [586, 66] width 97 height 12
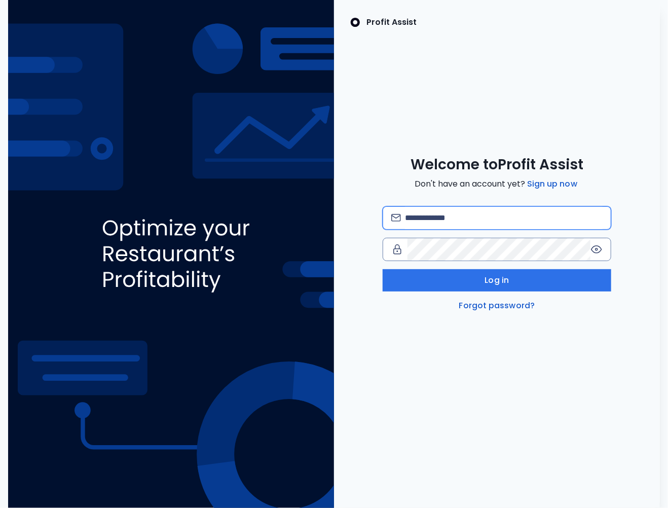
click at [433, 215] on input "email" at bounding box center [504, 218] width 198 height 22
type input "**********"
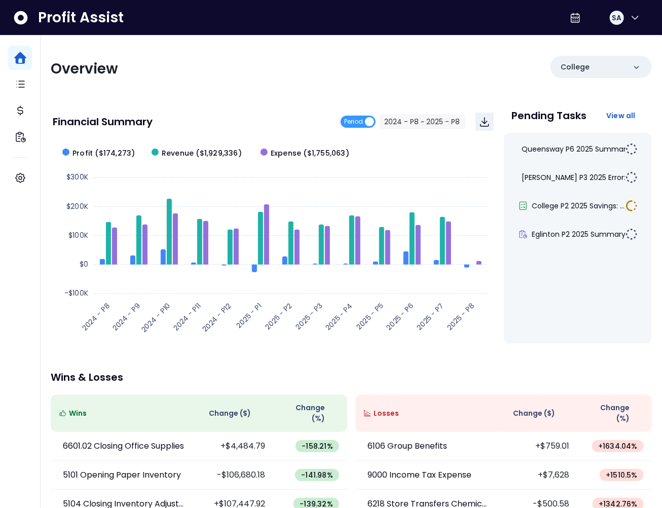
click at [352, 70] on div "Overview College" at bounding box center [351, 69] width 601 height 26
click at [167, 367] on div "Overview College Financial Summary Period 2024 - P8 ~ 2025 - P8 Created with Hi…" at bounding box center [351, 339] width 621 height 609
